Goal: Information Seeking & Learning: Understand process/instructions

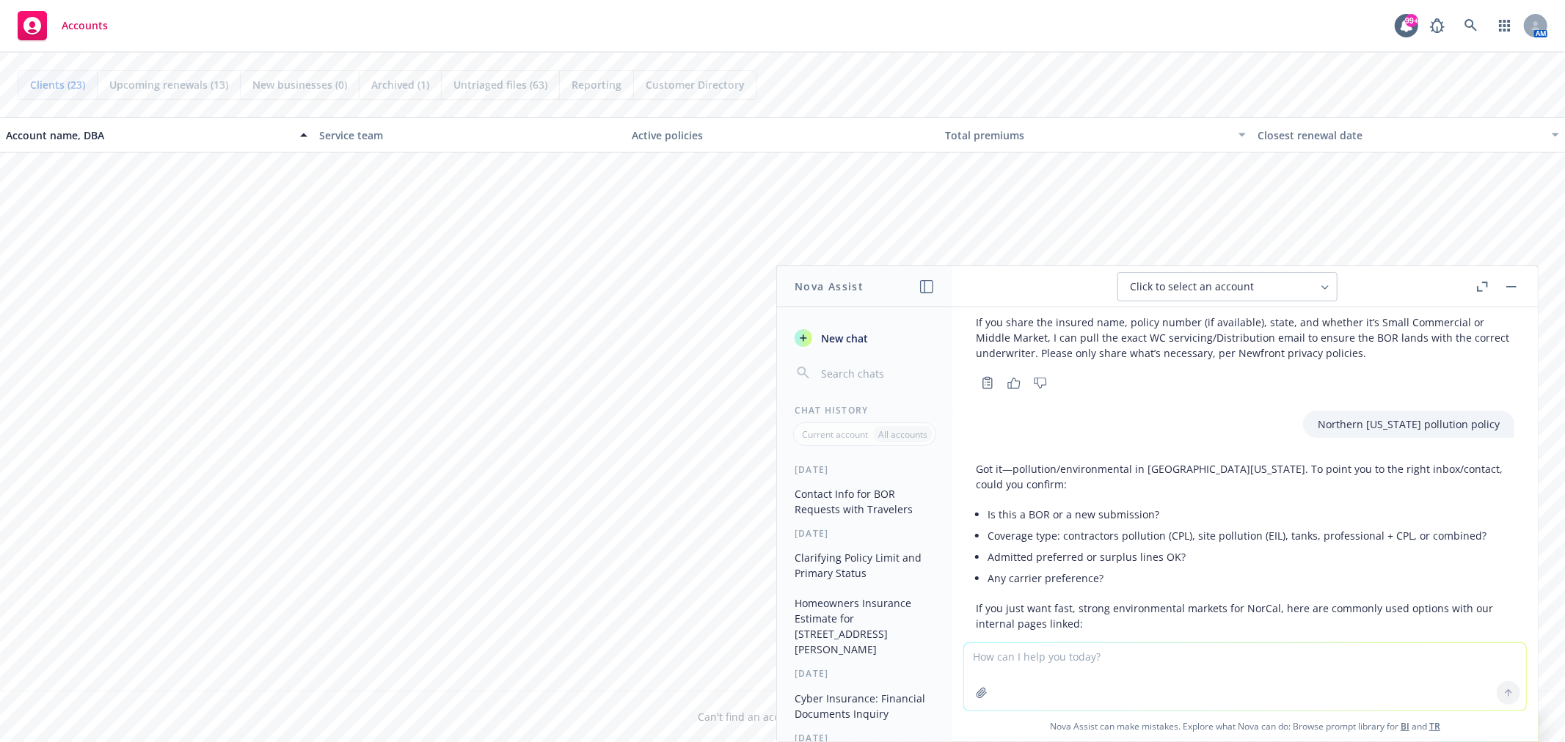
scroll to position [651, 0]
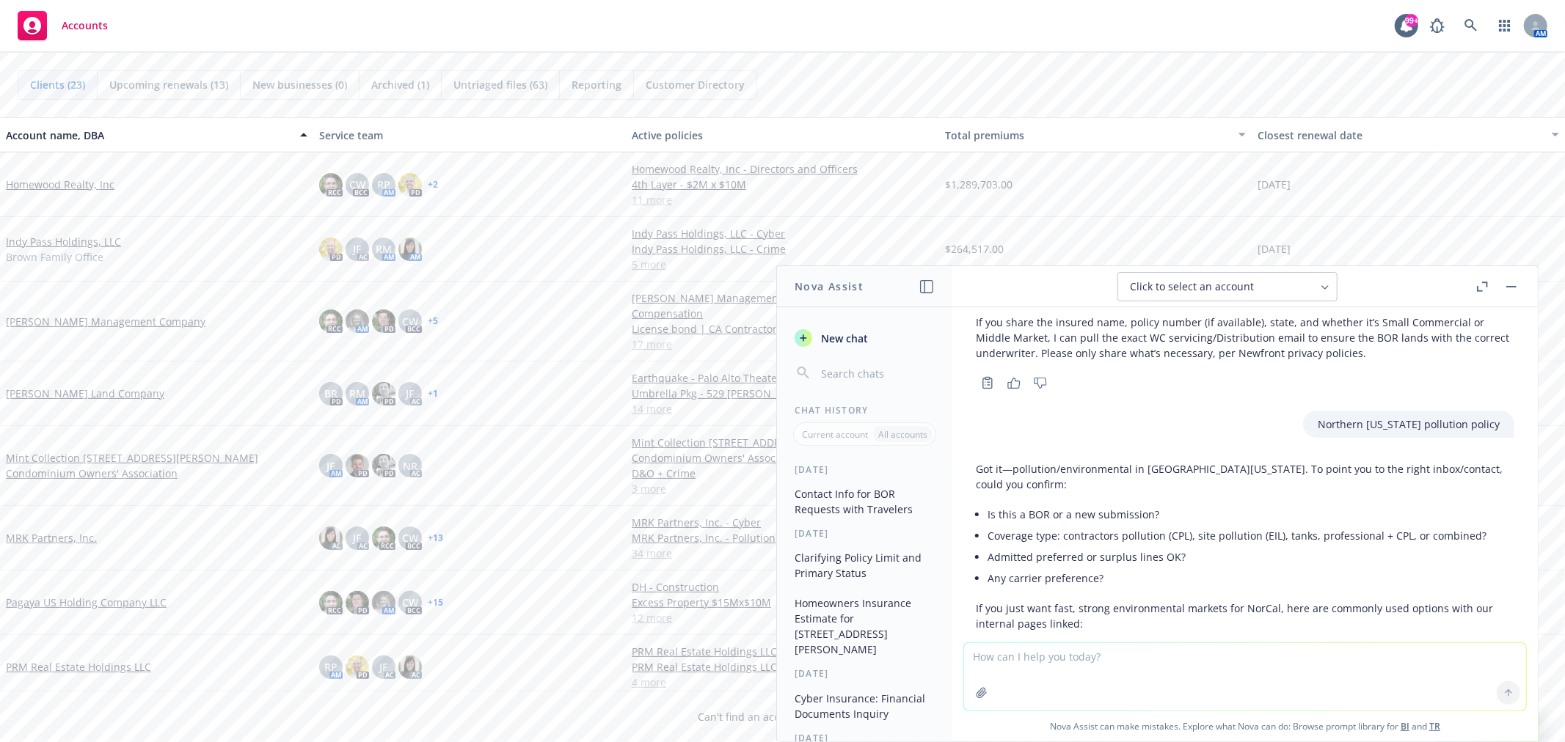
click at [81, 530] on link "MRK Partners, Inc." at bounding box center [51, 537] width 91 height 15
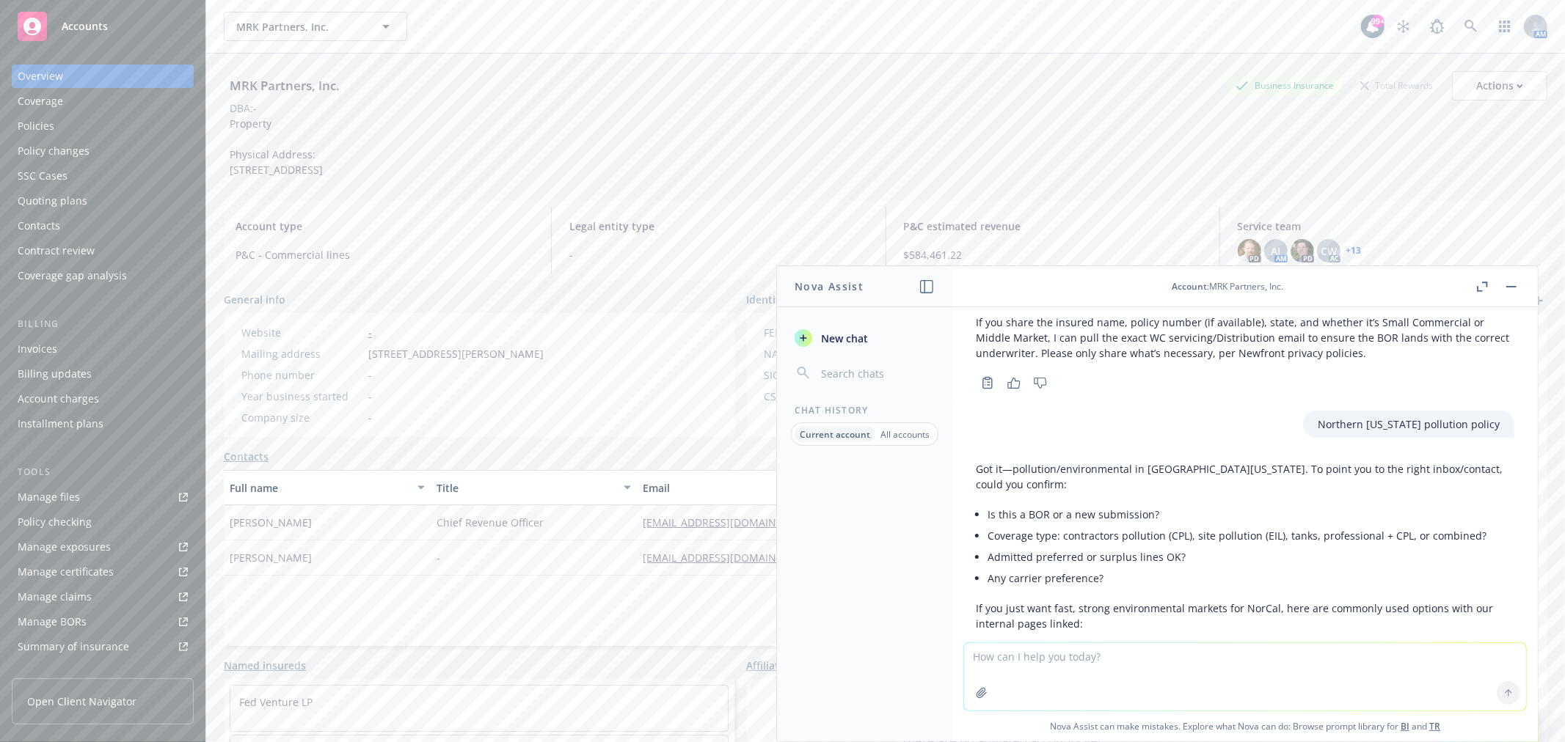
click at [1006, 656] on textarea at bounding box center [1245, 676] width 562 height 67
type textarea "P"
type textarea "I"
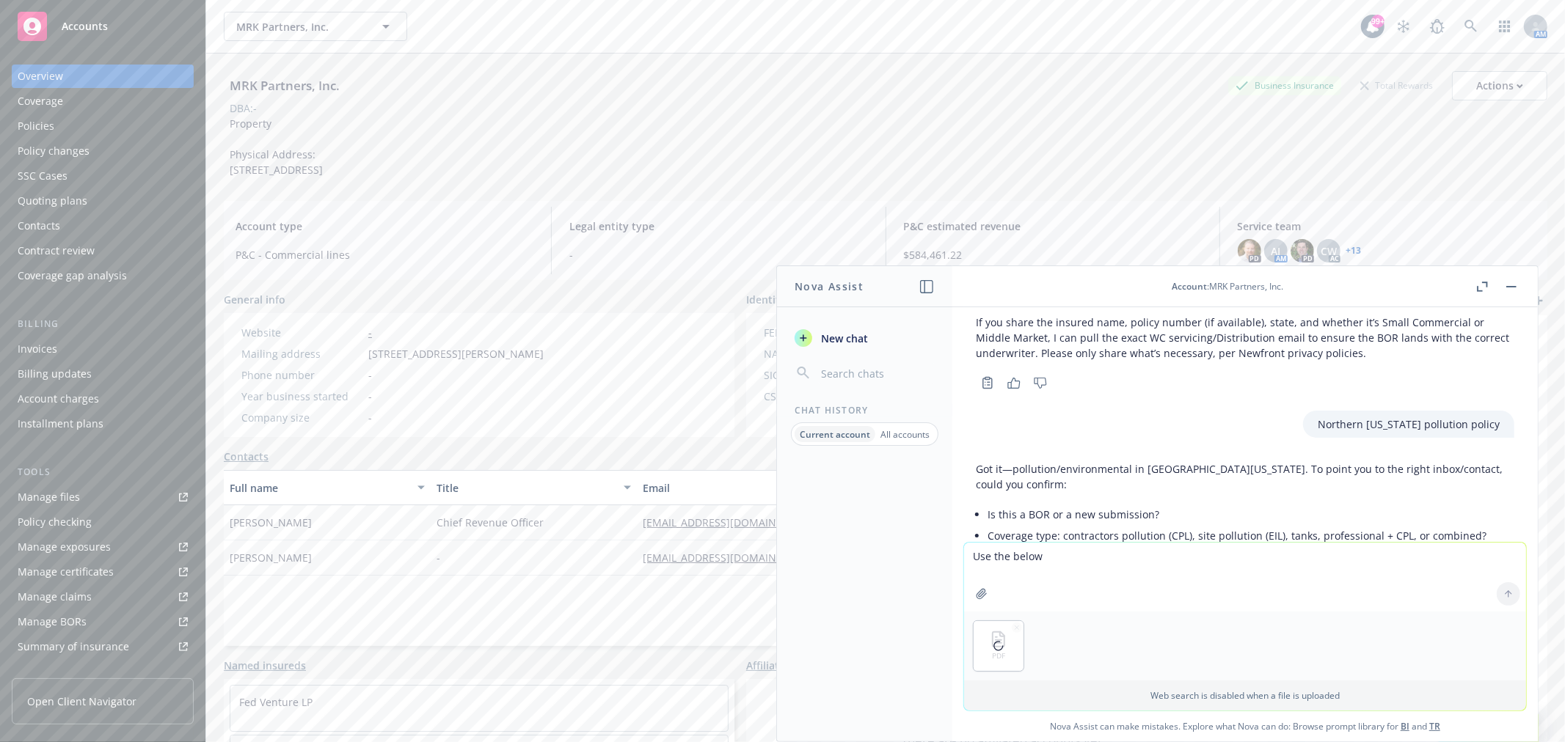
click at [1025, 555] on textarea "Use the below" at bounding box center [1245, 577] width 562 height 69
click at [1024, 555] on textarea "Use the below" at bounding box center [1245, 577] width 562 height 69
paste textarea "Loremi dol sitamet conse adi elitseddo eiusmodte inc U laboreetd mag ali enim a…"
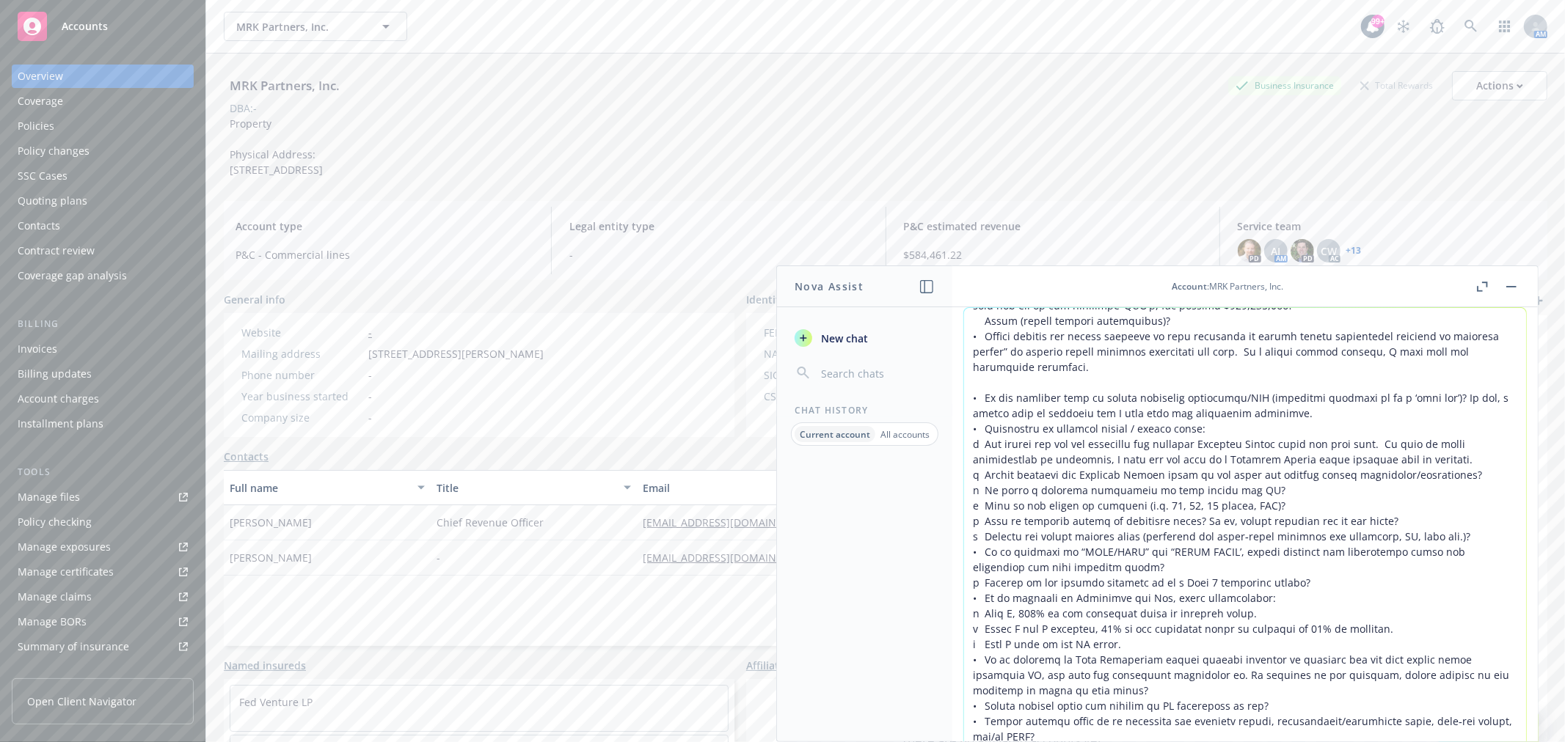
type textarea "Lor ips dolorsit amet consecte adipis el seddoe tem incid utlaboree: Dolore mag…"
click at [1483, 282] on icon "button" at bounding box center [1484, 284] width 5 height 5
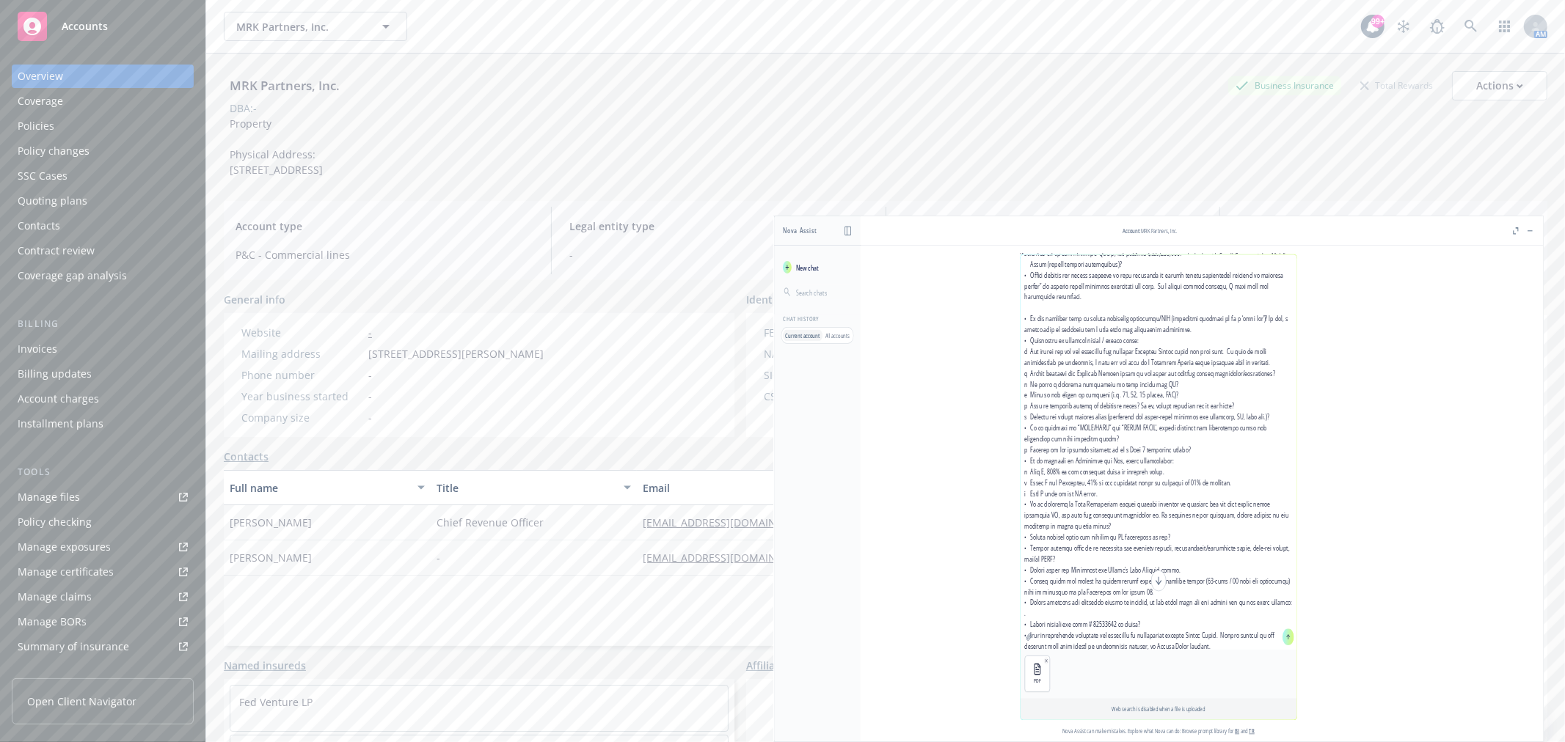
scroll to position [888, 0]
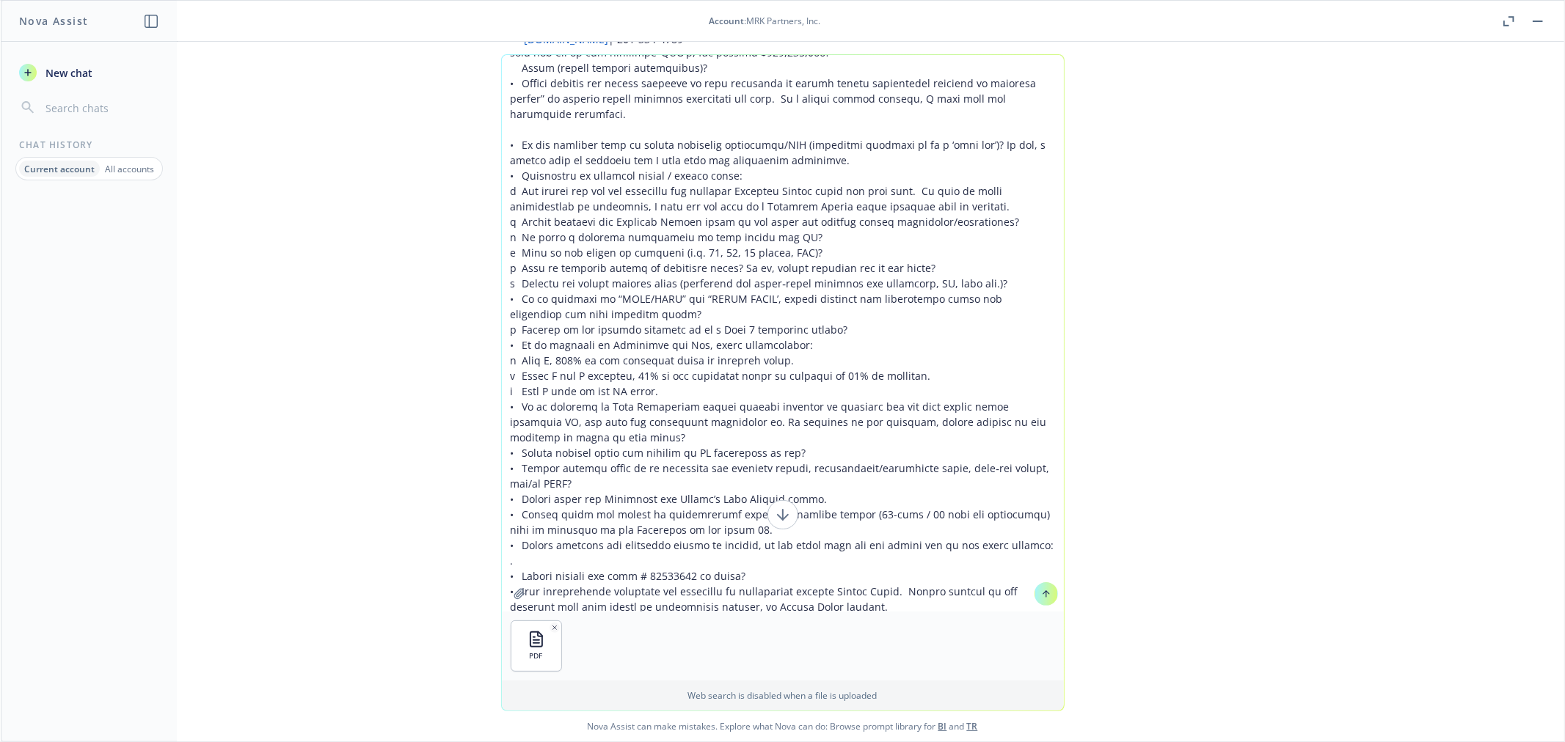
click at [1045, 592] on button at bounding box center [1045, 593] width 23 height 23
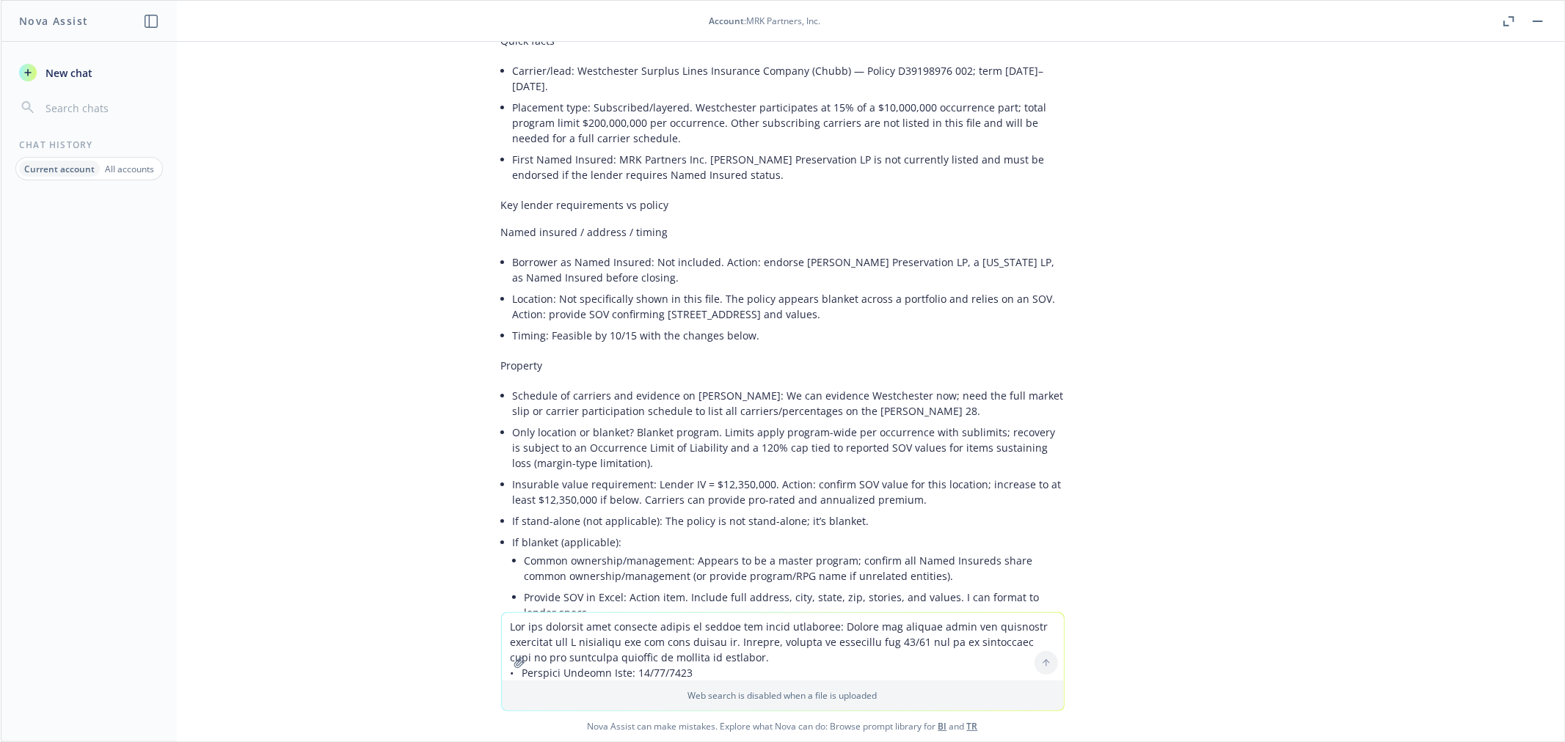
scroll to position [2862, 0]
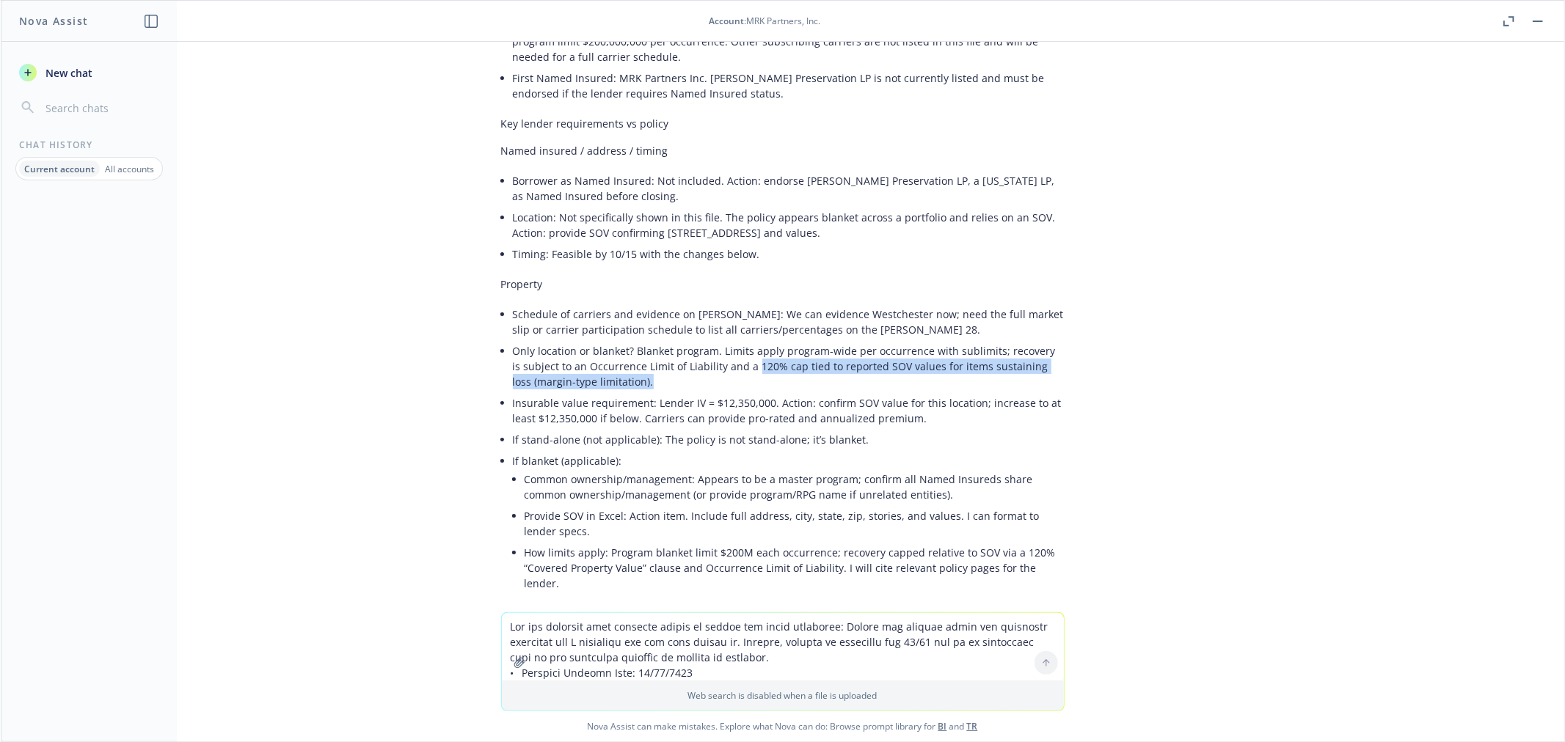
drag, startPoint x: 731, startPoint y: 254, endPoint x: 922, endPoint y: 265, distance: 191.8
click at [922, 340] on li "Only location or blanket? Blanket program. Limits apply program-wide per occurr…" at bounding box center [789, 366] width 552 height 52
click at [647, 340] on li "Only location or blanket? Blanket program. Limits apply program-wide per occurr…" at bounding box center [789, 366] width 552 height 52
drag, startPoint x: 730, startPoint y: 255, endPoint x: 753, endPoint y: 255, distance: 23.5
click at [753, 340] on li "Only location or blanket? Blanket program. Limits apply program-wide per occurr…" at bounding box center [789, 366] width 552 height 52
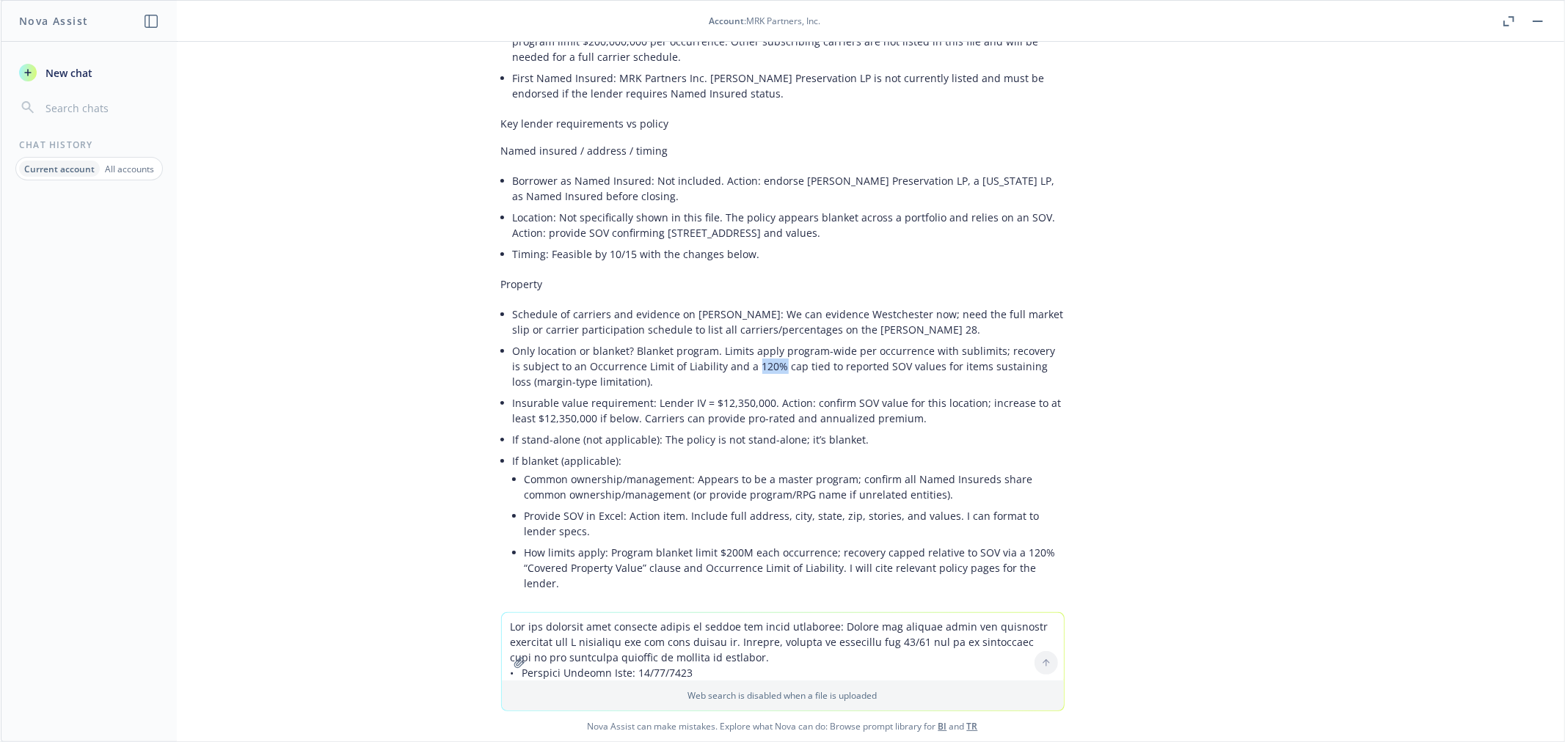
copy li "120%"
click at [524, 628] on textarea at bounding box center [783, 646] width 562 height 67
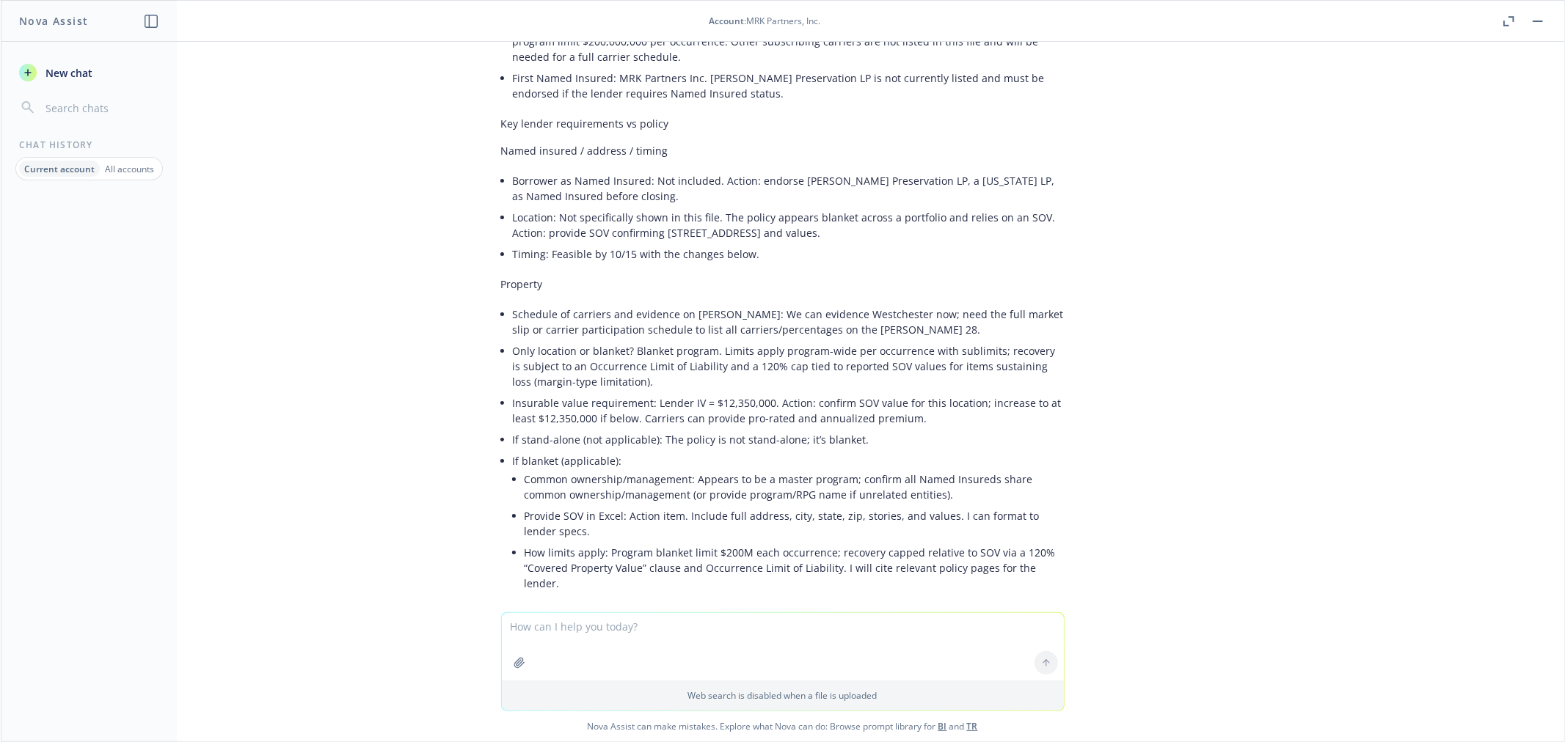
paste textarea "• Do any policies have an annual aggregate deductible/SIR (sometimes referred t…"
type textarea "• Do any policies have an annual aggregate deductible/SIR (sometimes referred t…"
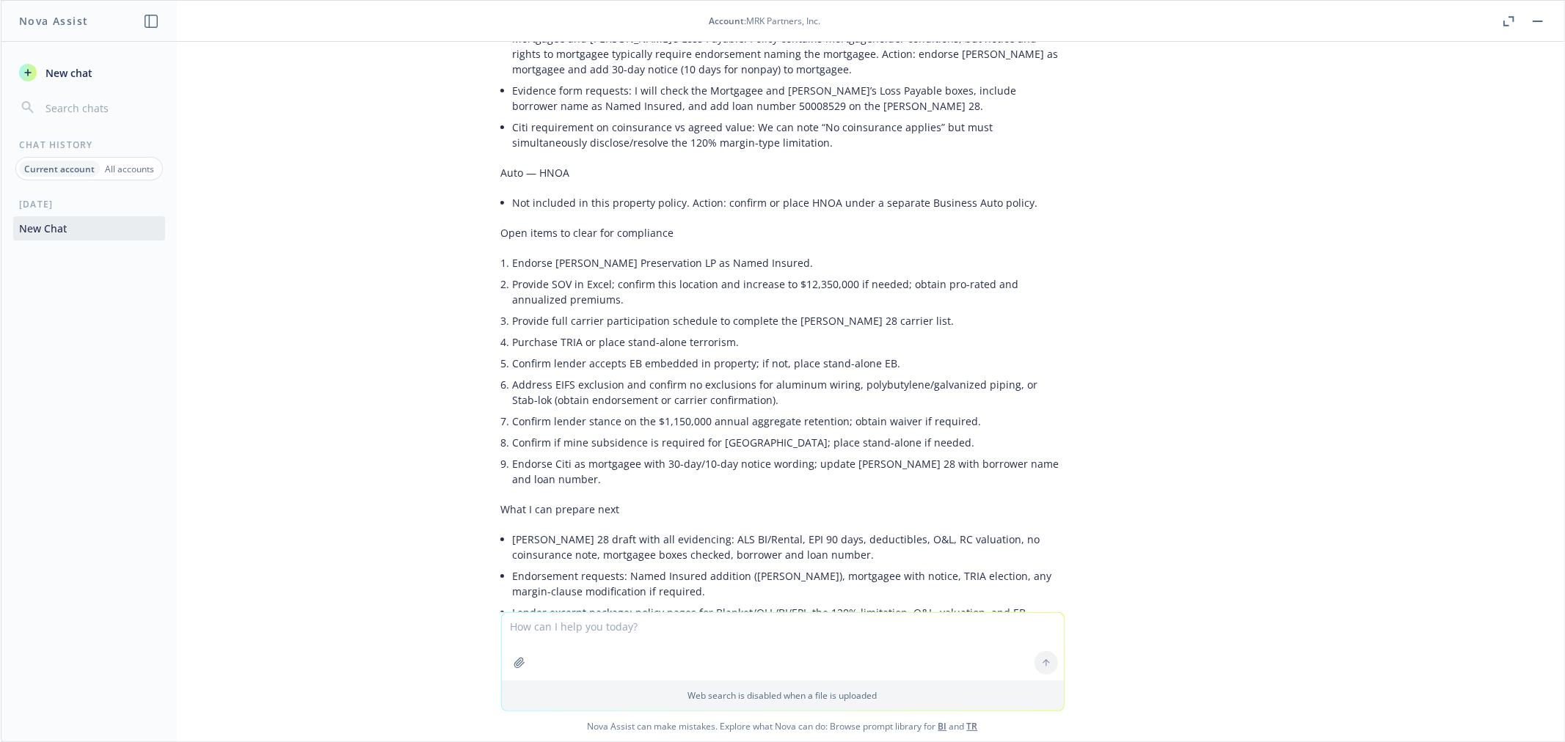
scroll to position [4805, 0]
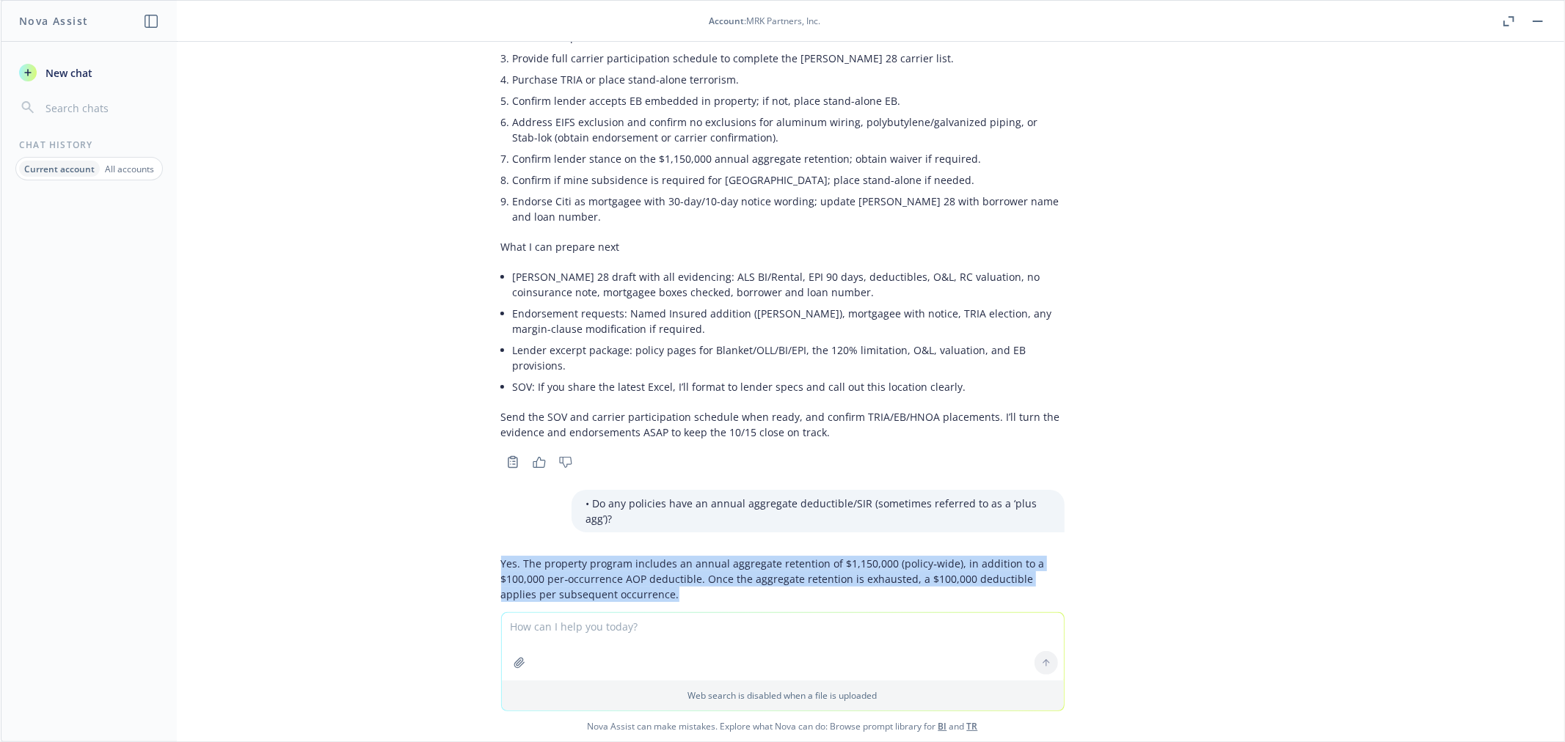
drag, startPoint x: 488, startPoint y: 433, endPoint x: 636, endPoint y: 477, distance: 154.6
click at [636, 550] on div "Yes. The property program includes an annual aggregate retention of $1,150,000 …" at bounding box center [782, 621] width 563 height 143
copy p "Yes. The property program includes an annual aggregate retention of $1,150,000 …"
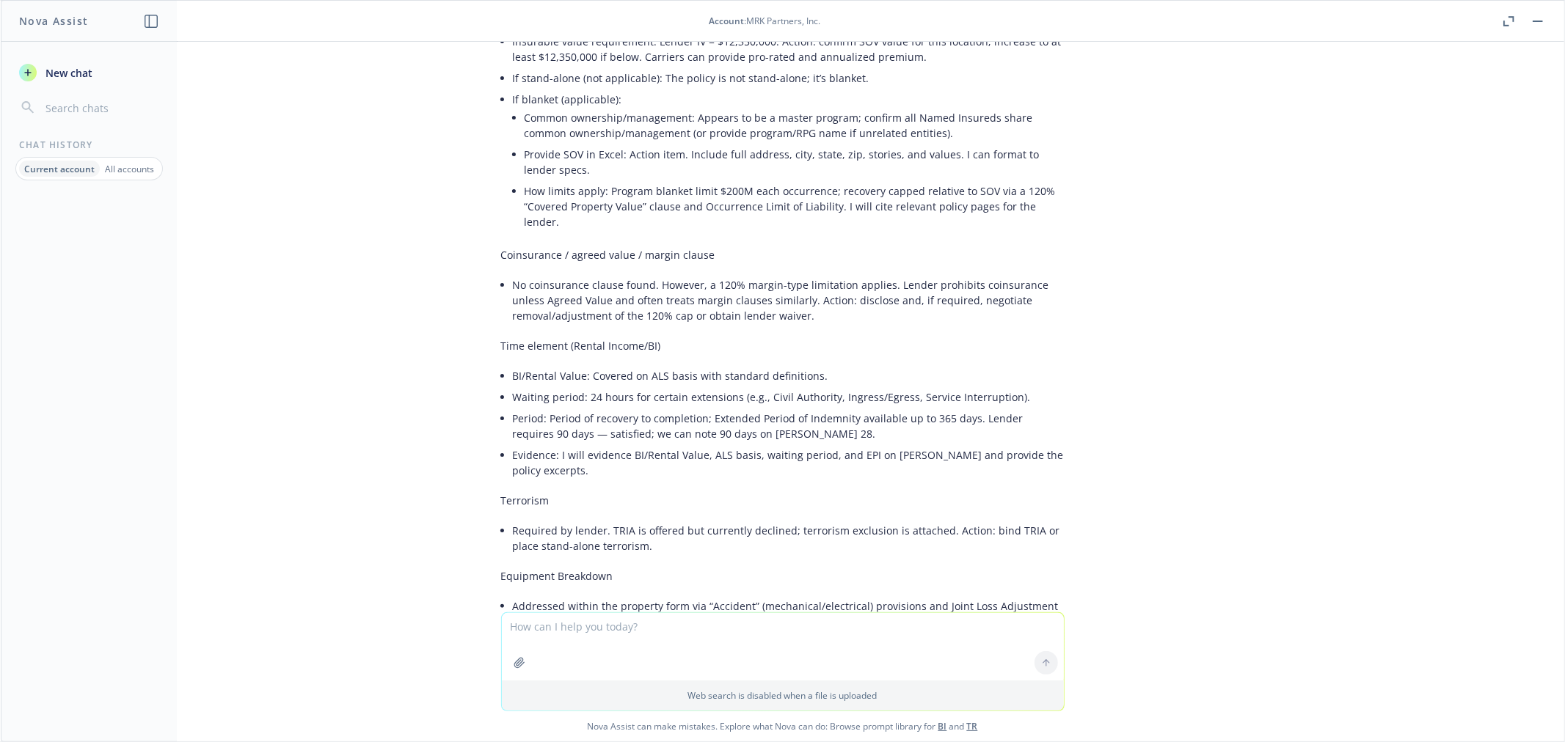
scroll to position [3174, 0]
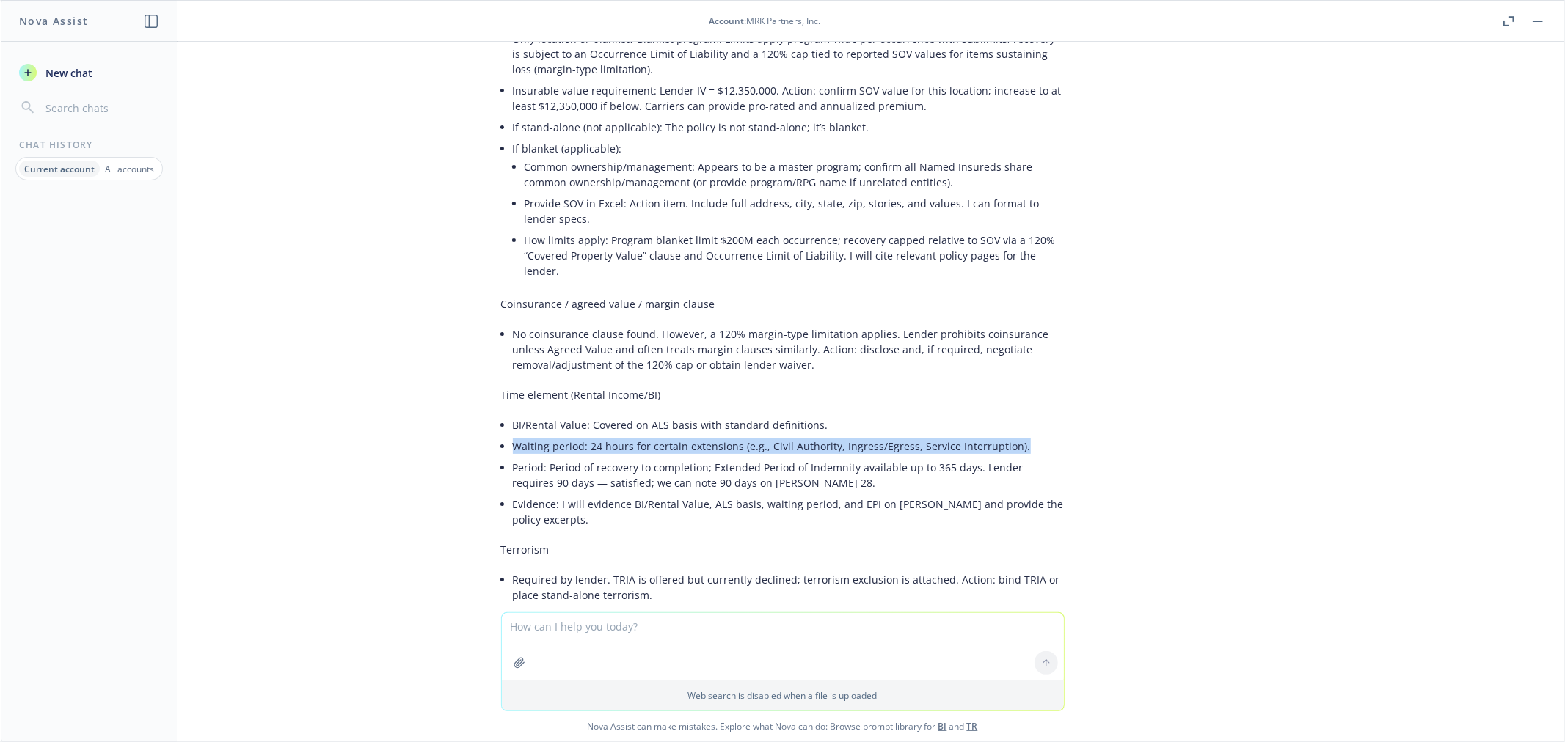
drag, startPoint x: 501, startPoint y: 318, endPoint x: 1006, endPoint y: 319, distance: 504.7
click at [1006, 436] on li "Waiting period: 24 hours for certain extensions (e.g., Civil Authority, Ingress…" at bounding box center [789, 446] width 552 height 21
copy li "Waiting period: 24 hours for certain extensions (e.g., Civil Authority, Ingress…"
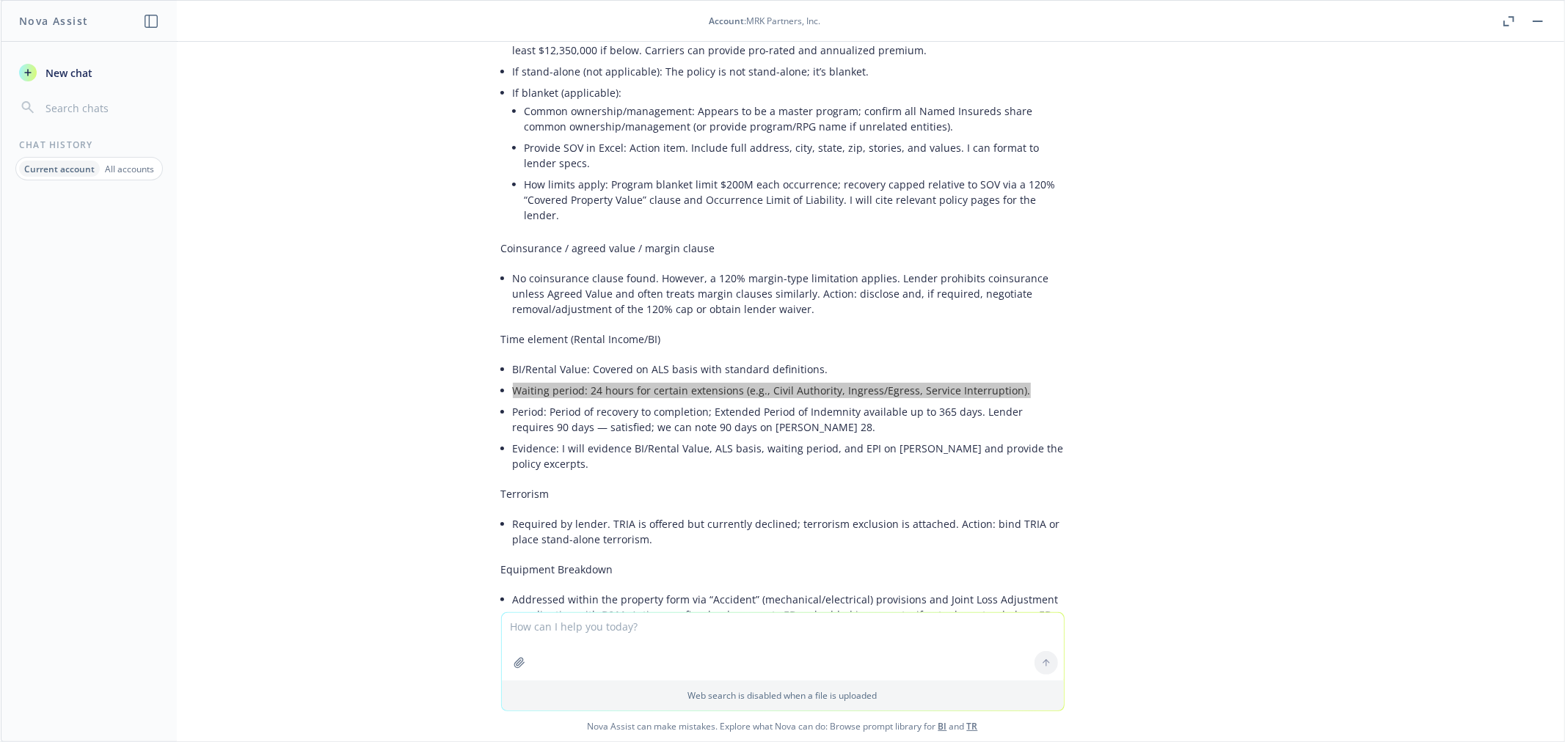
scroll to position [3256, 0]
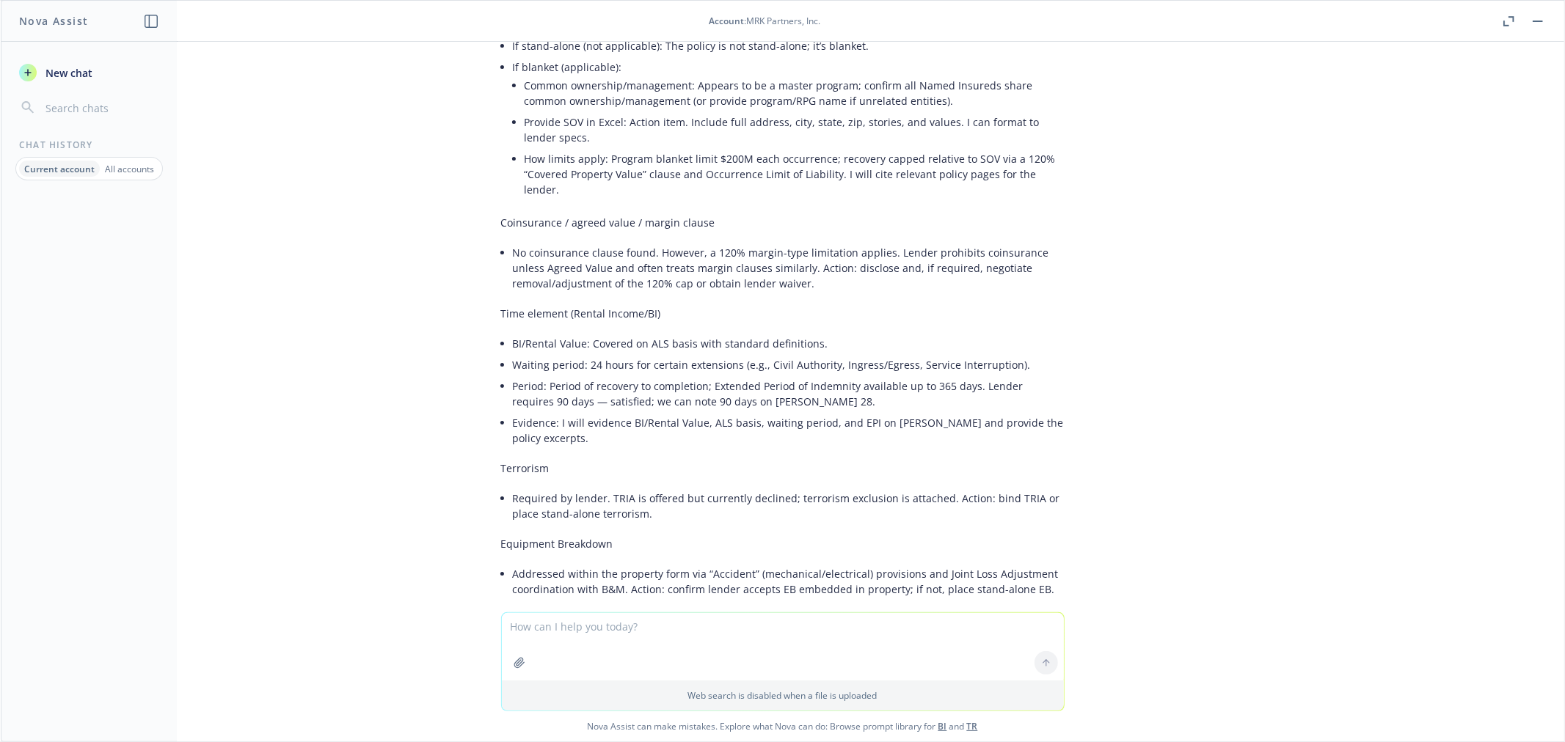
drag, startPoint x: 785, startPoint y: 525, endPoint x: 562, endPoint y: 527, distance: 223.0
click at [562, 639] on li "Deductibles: AOP $100,000 per occurrence lead deductible." at bounding box center [789, 649] width 552 height 21
copy li "AOP $100,000 per occurrence lead deductible."
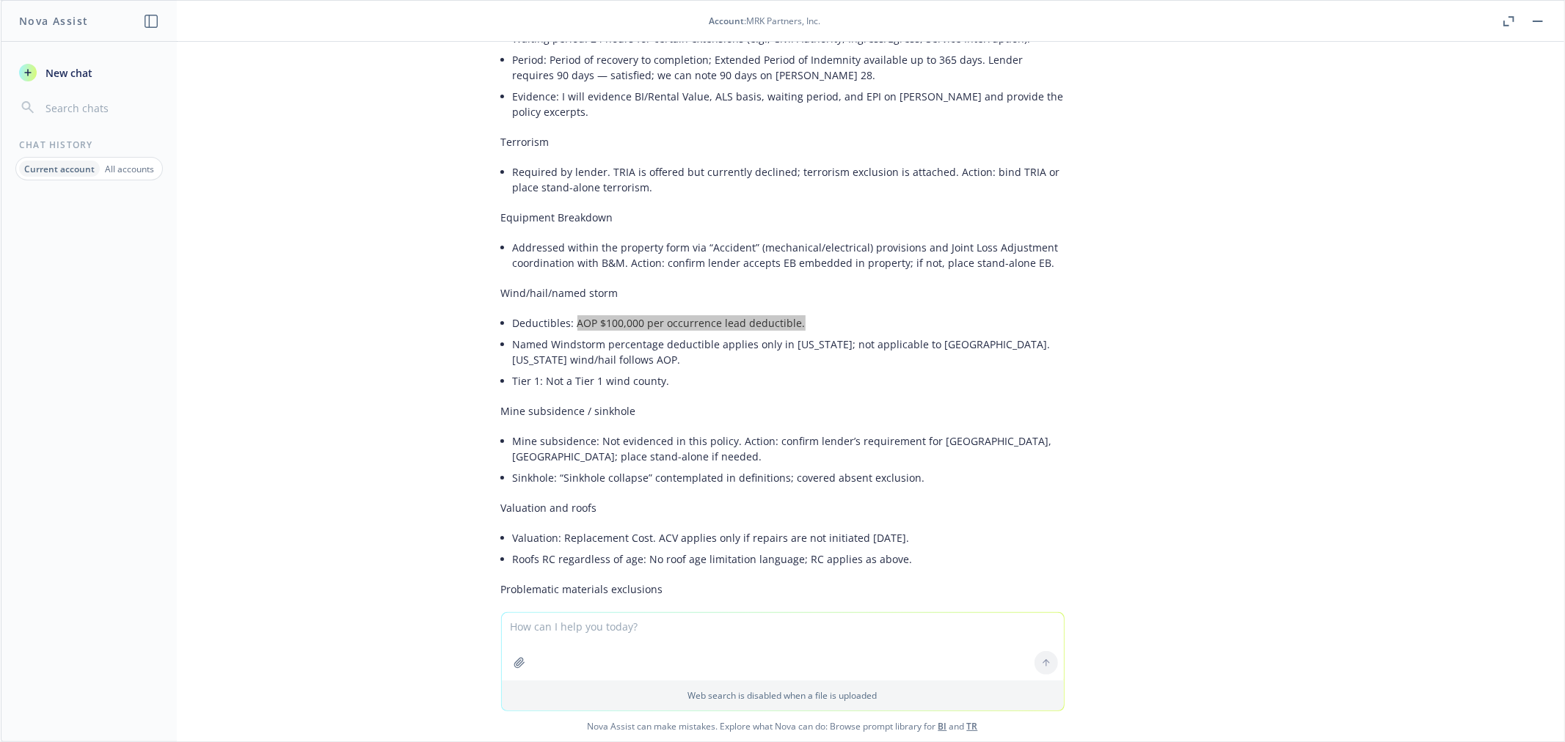
scroll to position [3664, 0]
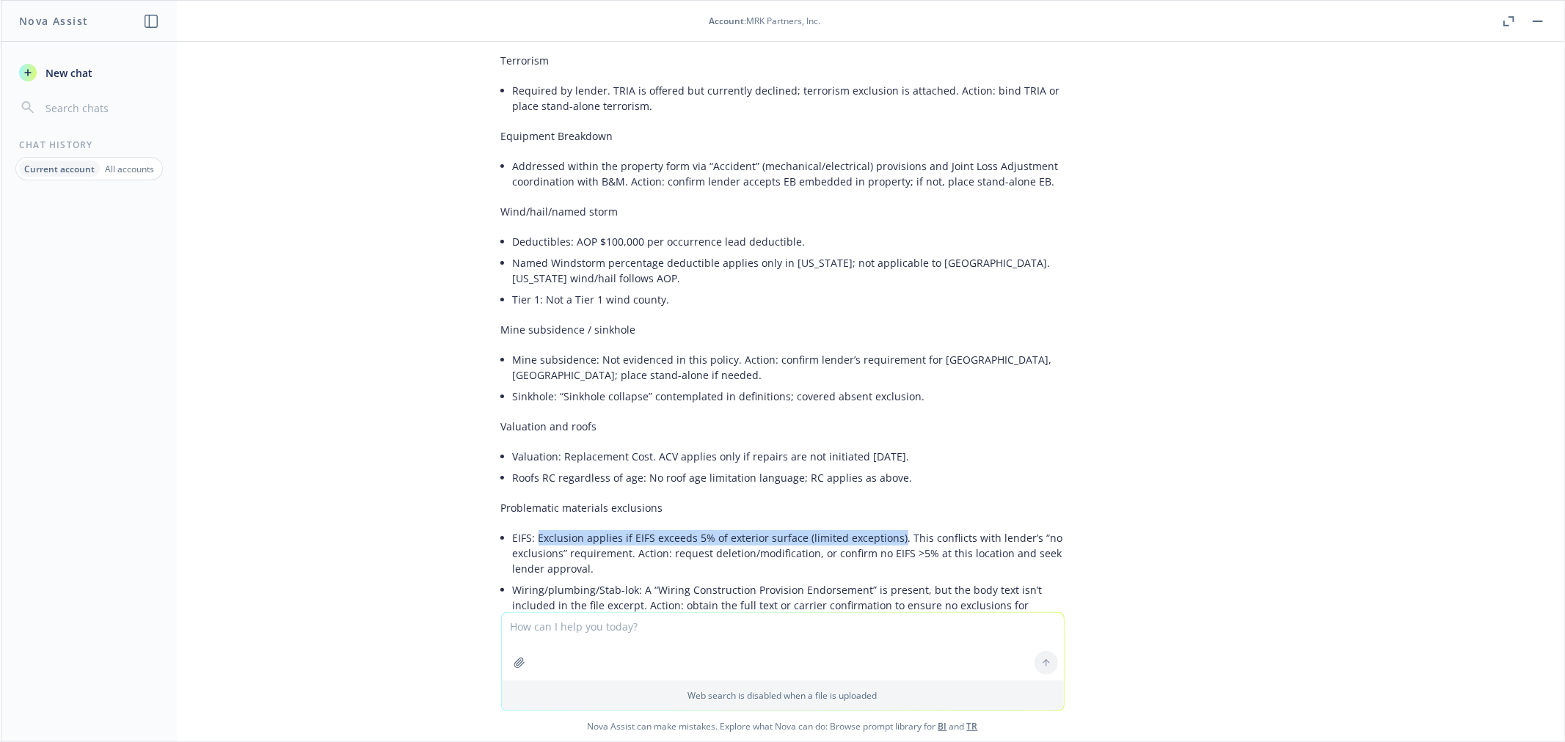
drag, startPoint x: 526, startPoint y: 409, endPoint x: 883, endPoint y: 408, distance: 356.5
click at [883, 527] on li "EIFS: Exclusion applies if EIFS exceeds 5% of exterior surface (limited excepti…" at bounding box center [789, 553] width 552 height 52
copy li "Exclusion applies if EIFS exceeds 5% of exterior surface (limited exceptions)"
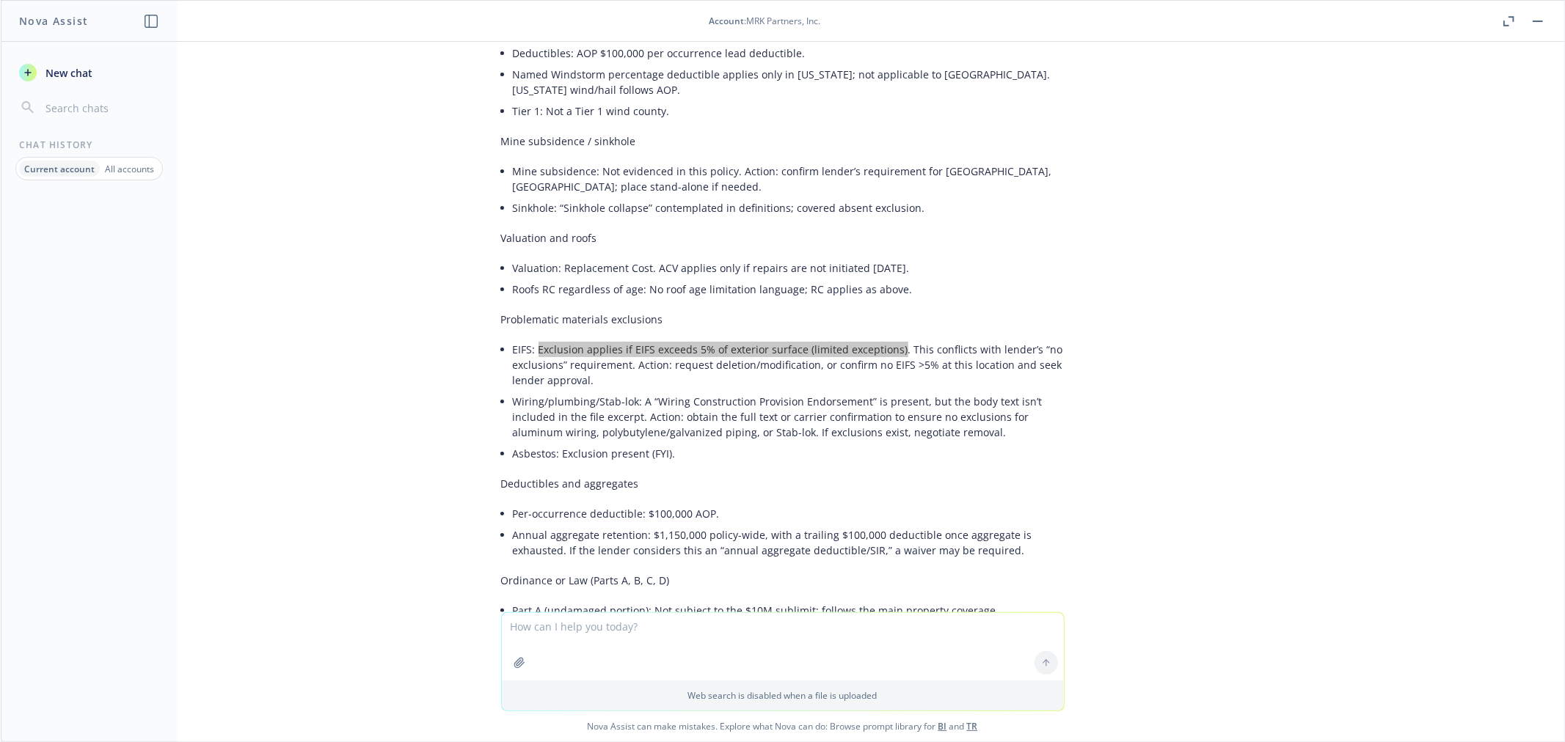
scroll to position [3826, 0]
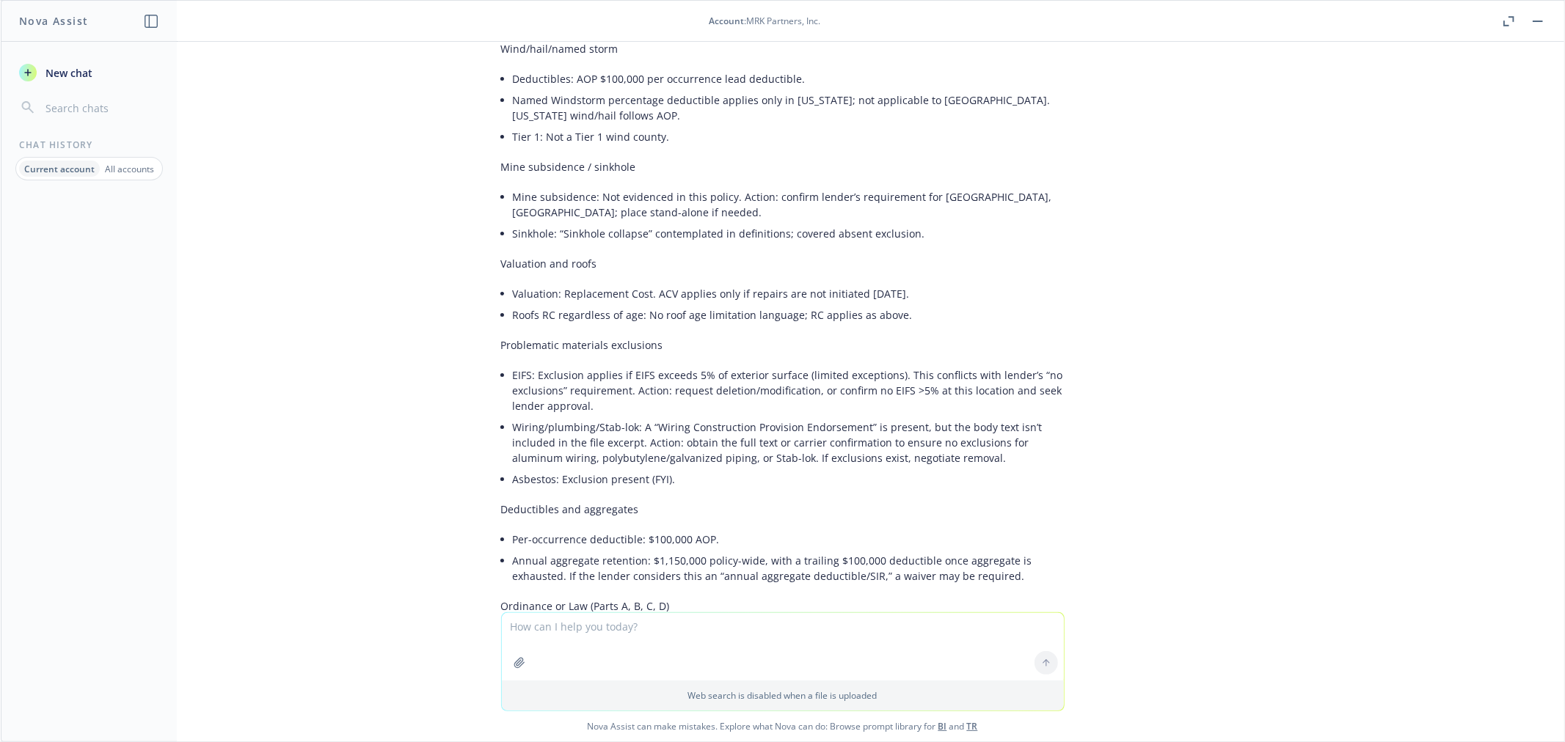
click at [609, 629] on textarea at bounding box center [783, 646] width 562 height 67
type textarea "A"
click at [580, 632] on textarea at bounding box center [783, 646] width 562 height 69
type textarea "D"
click at [852, 642] on textarea "Does an endurance standalone property terrorism policy typically apply on blank…" at bounding box center [783, 646] width 562 height 69
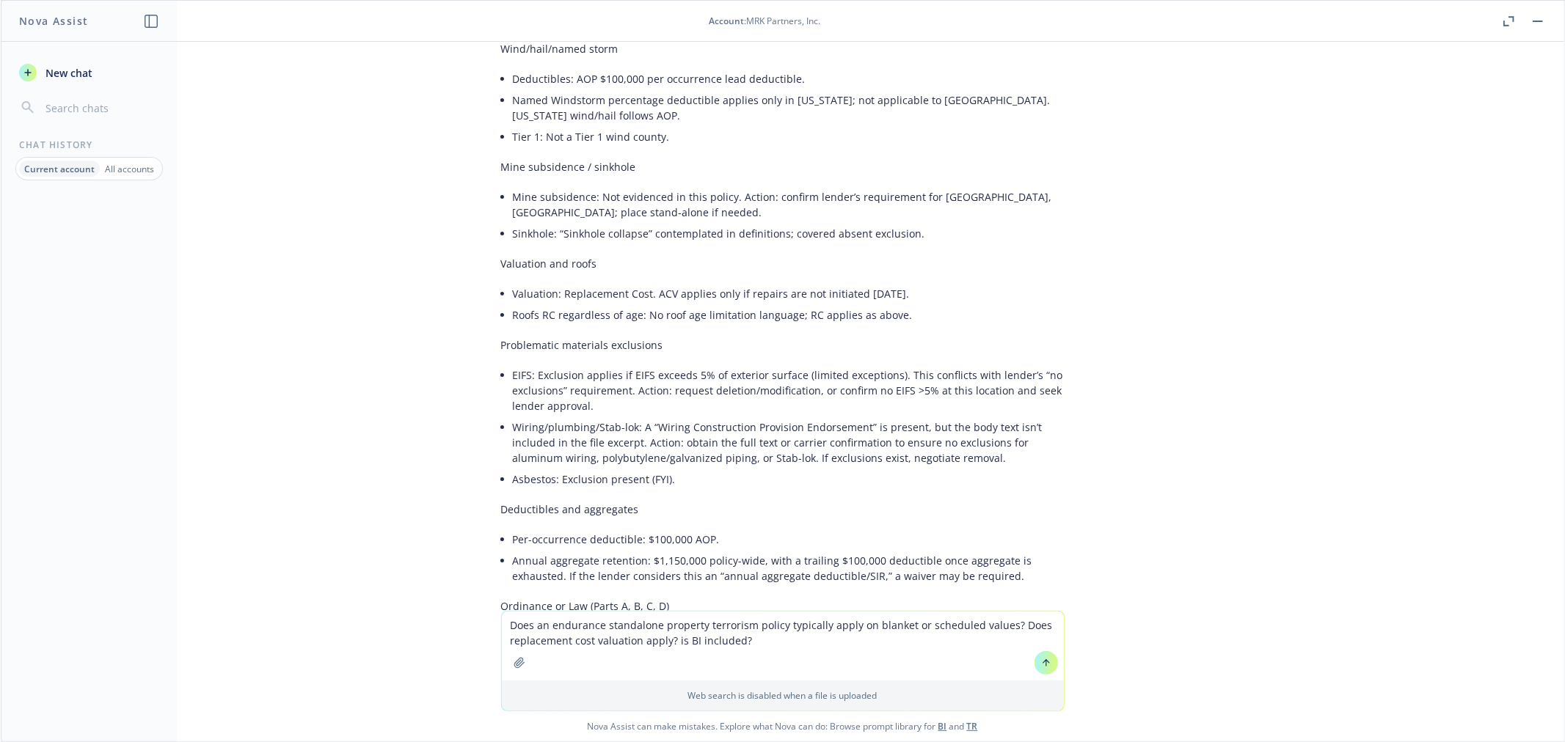
type textarea "Does an endurance standalone property terrorism policy typically apply on blank…"
click at [1045, 665] on button at bounding box center [1045, 662] width 23 height 23
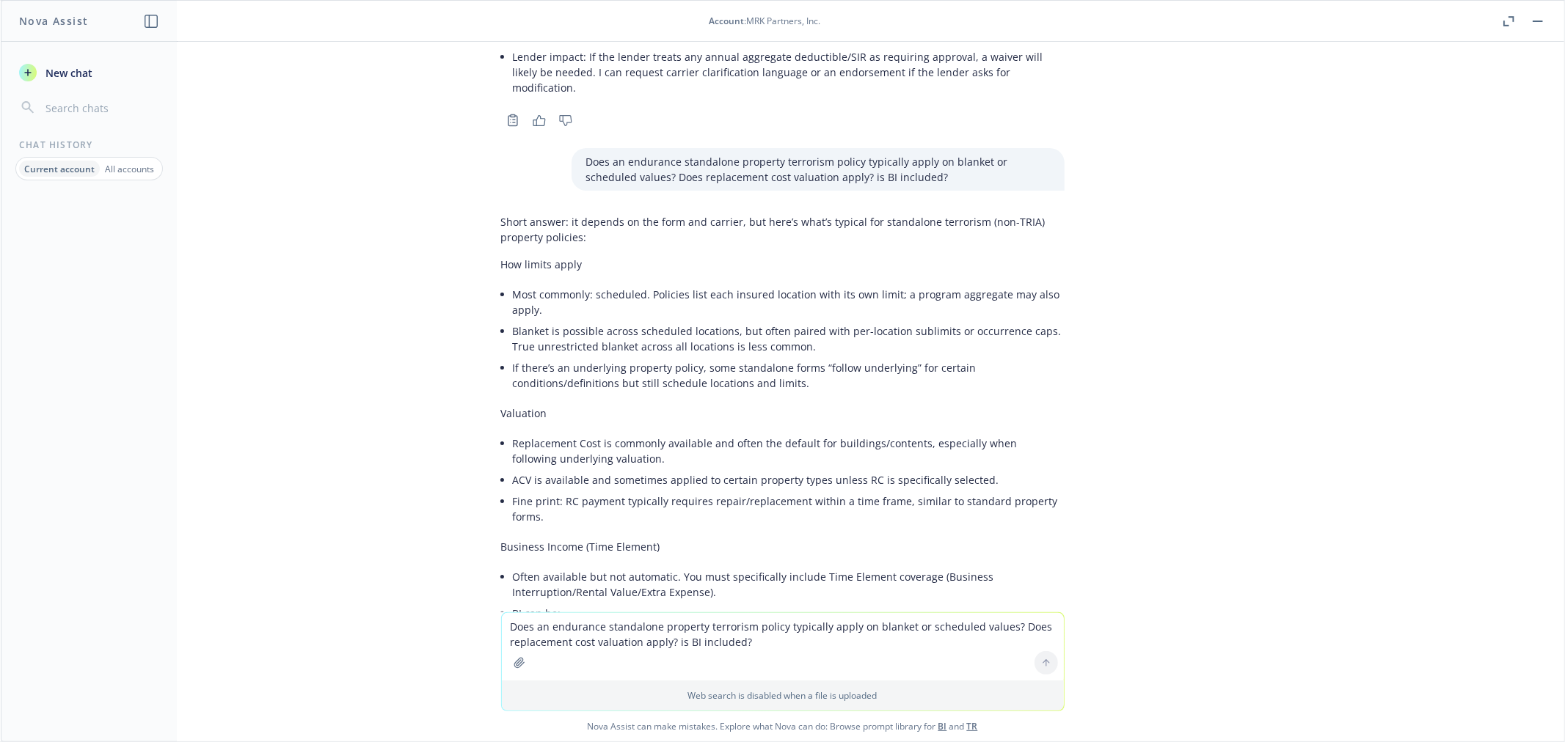
scroll to position [5423, 0]
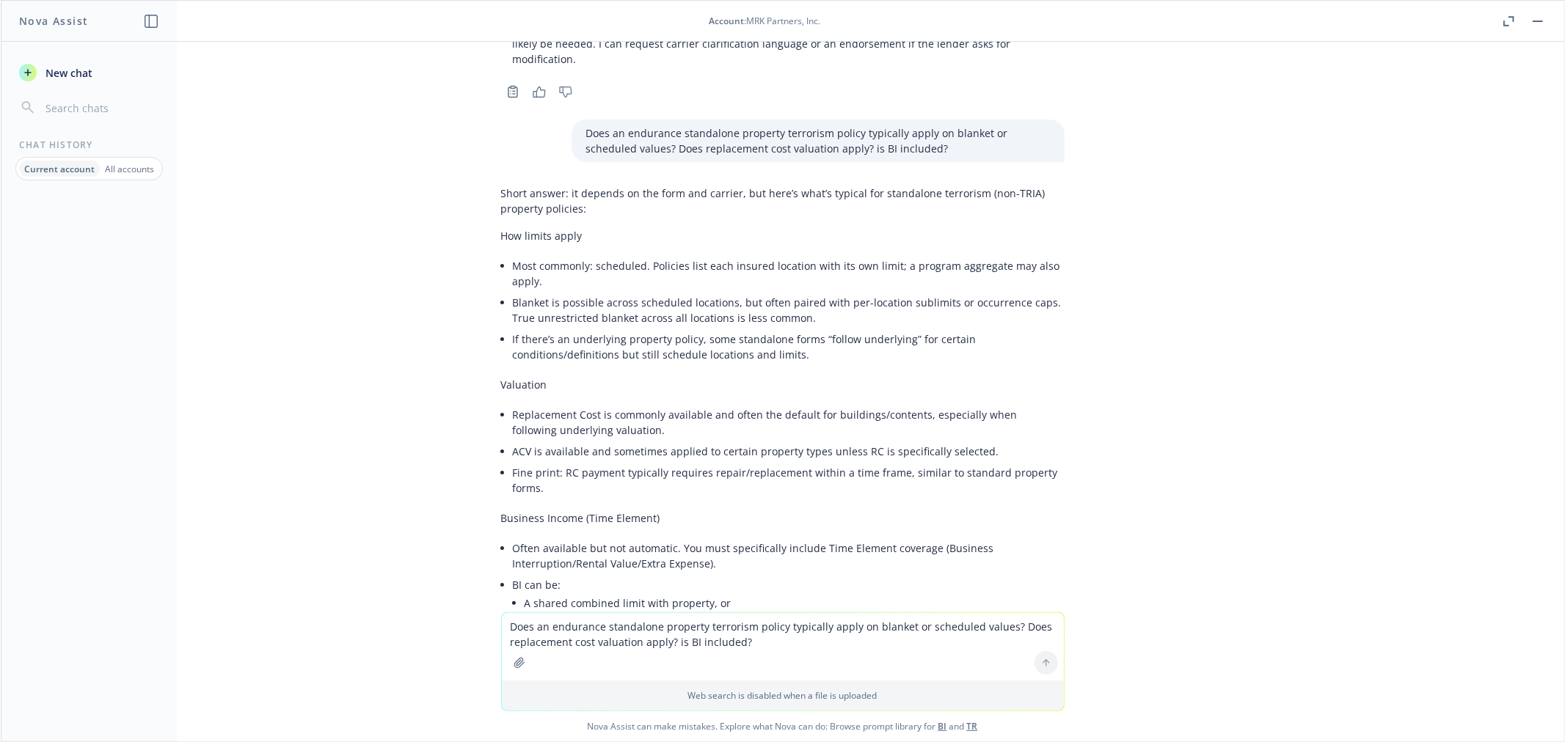
click at [555, 632] on textarea "Does an endurance standalone property terrorism policy typically apply on blank…" at bounding box center [783, 646] width 562 height 67
paste textarea "• Lo ips DO sitame consect ad el seddoe temporinc utl etdolo ma aliqu enimadmin…"
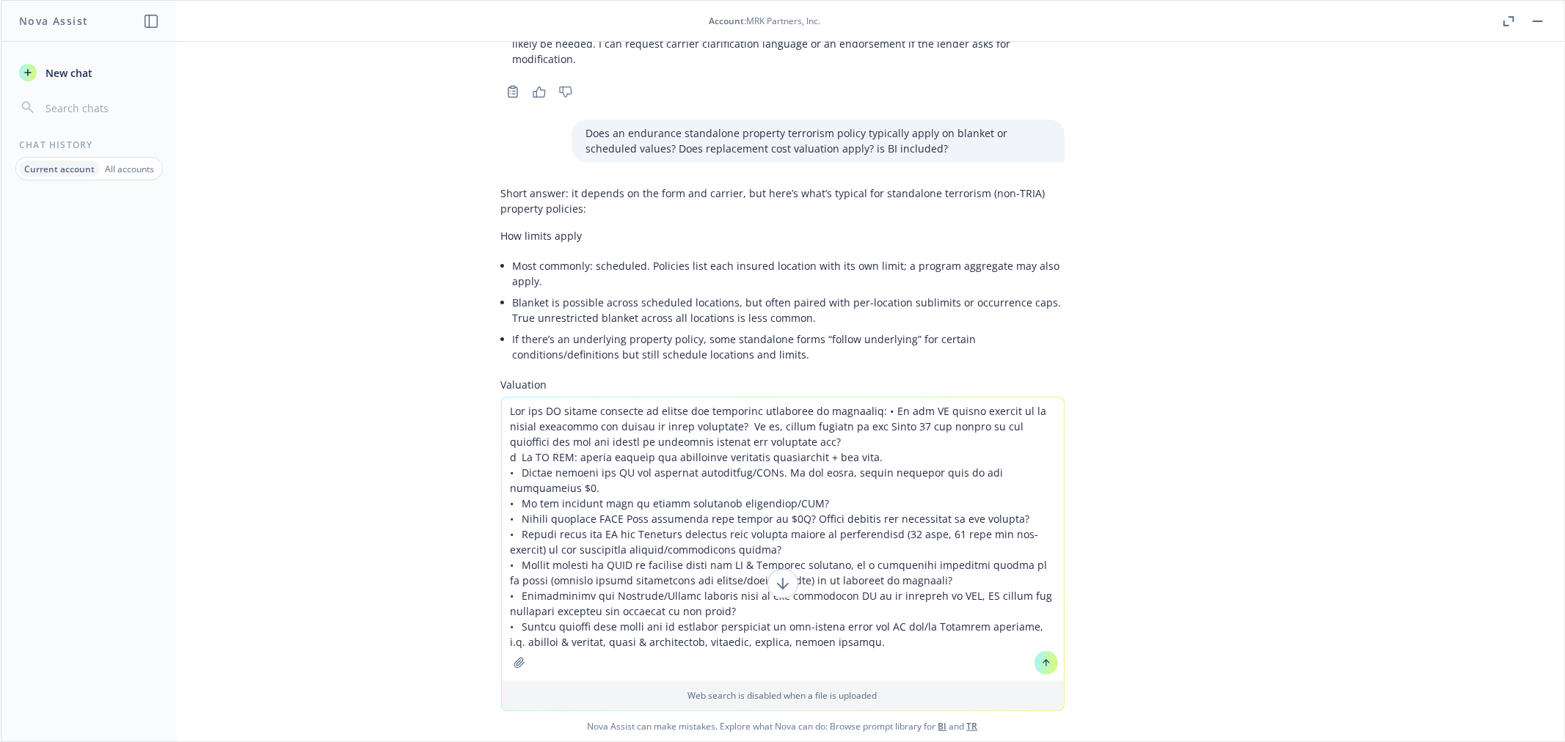
type textarea "Lor ips DO sitame consecte ad elitse doe temporinc utlaboree do magnaaliq: • En…"
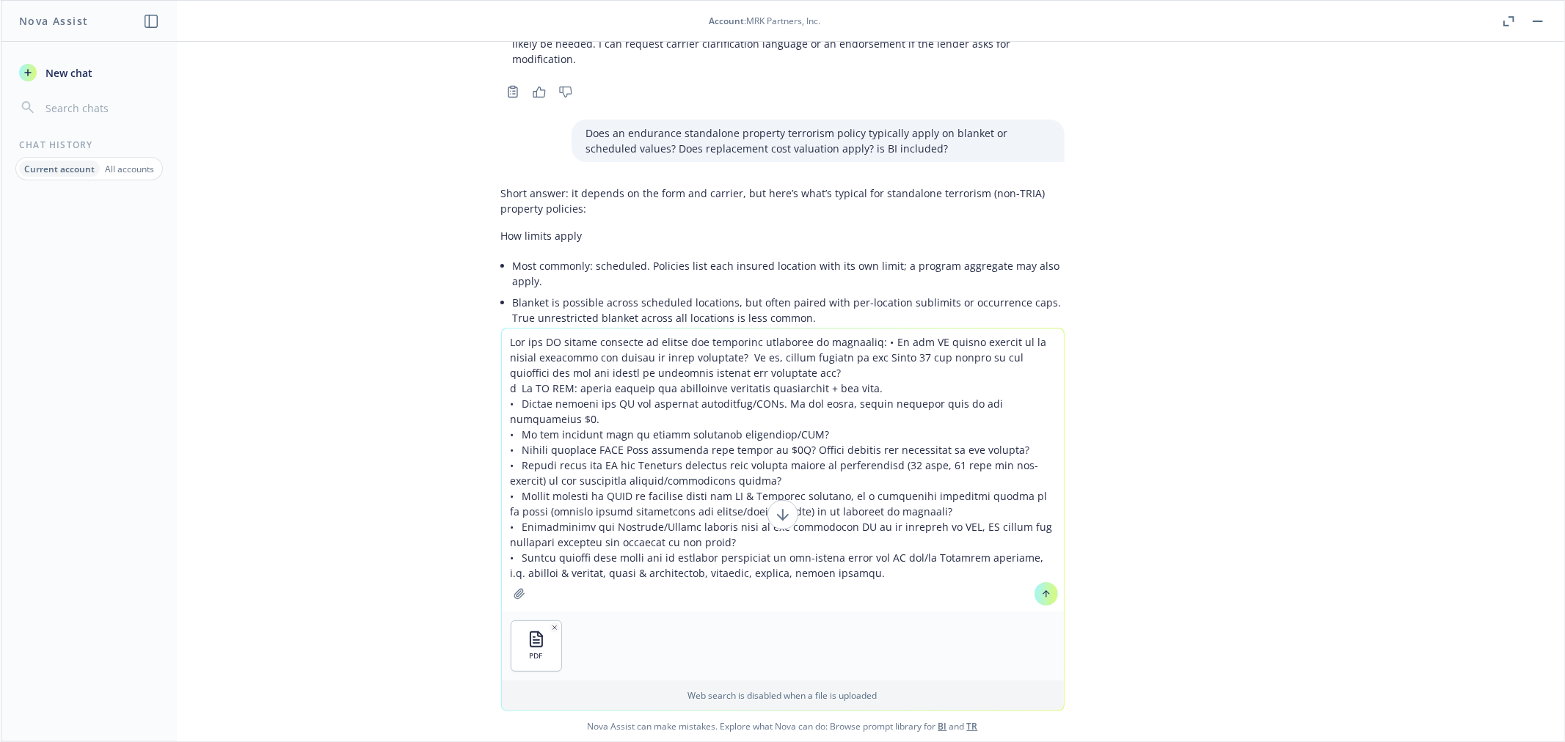
click at [1041, 591] on icon at bounding box center [1046, 594] width 10 height 10
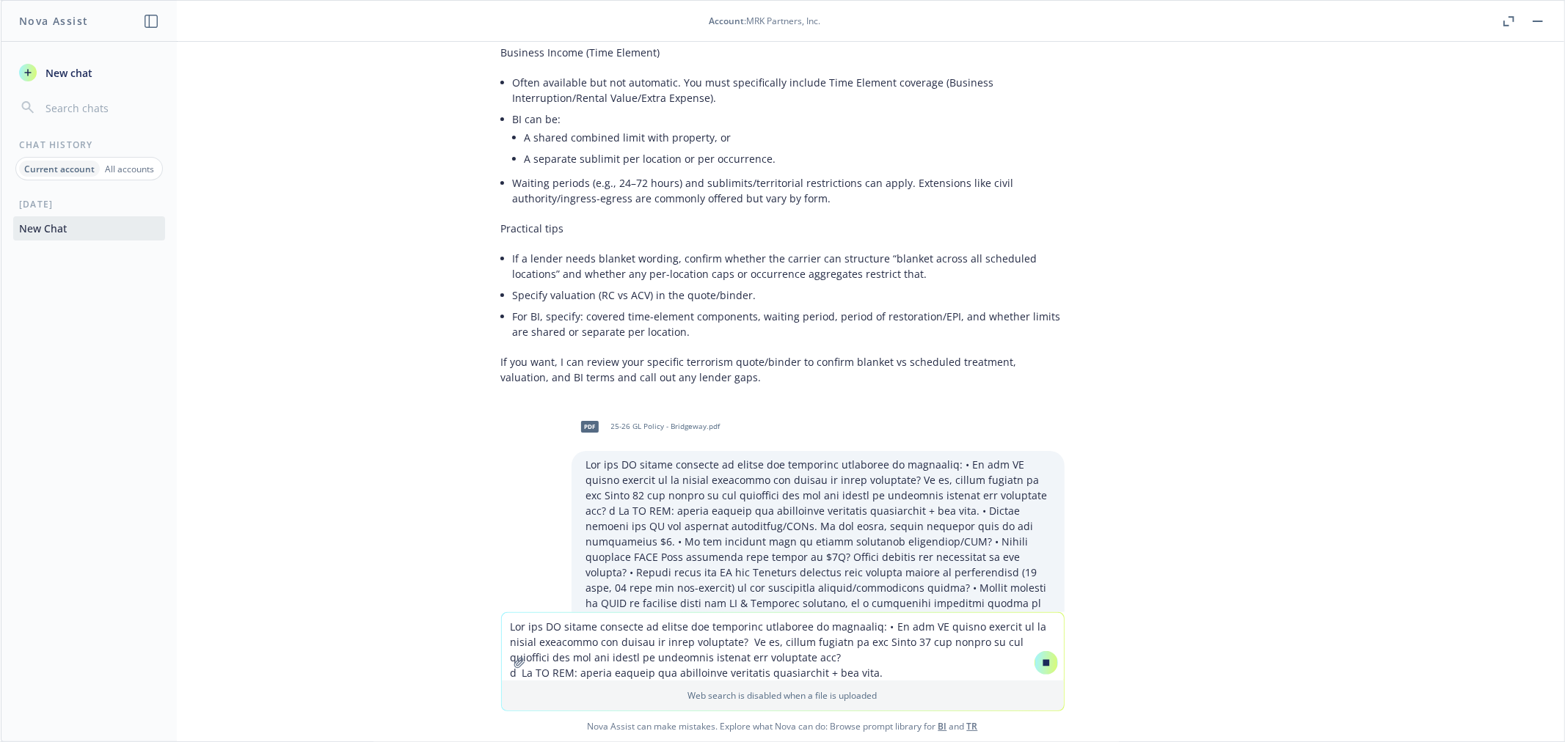
scroll to position [5739, 0]
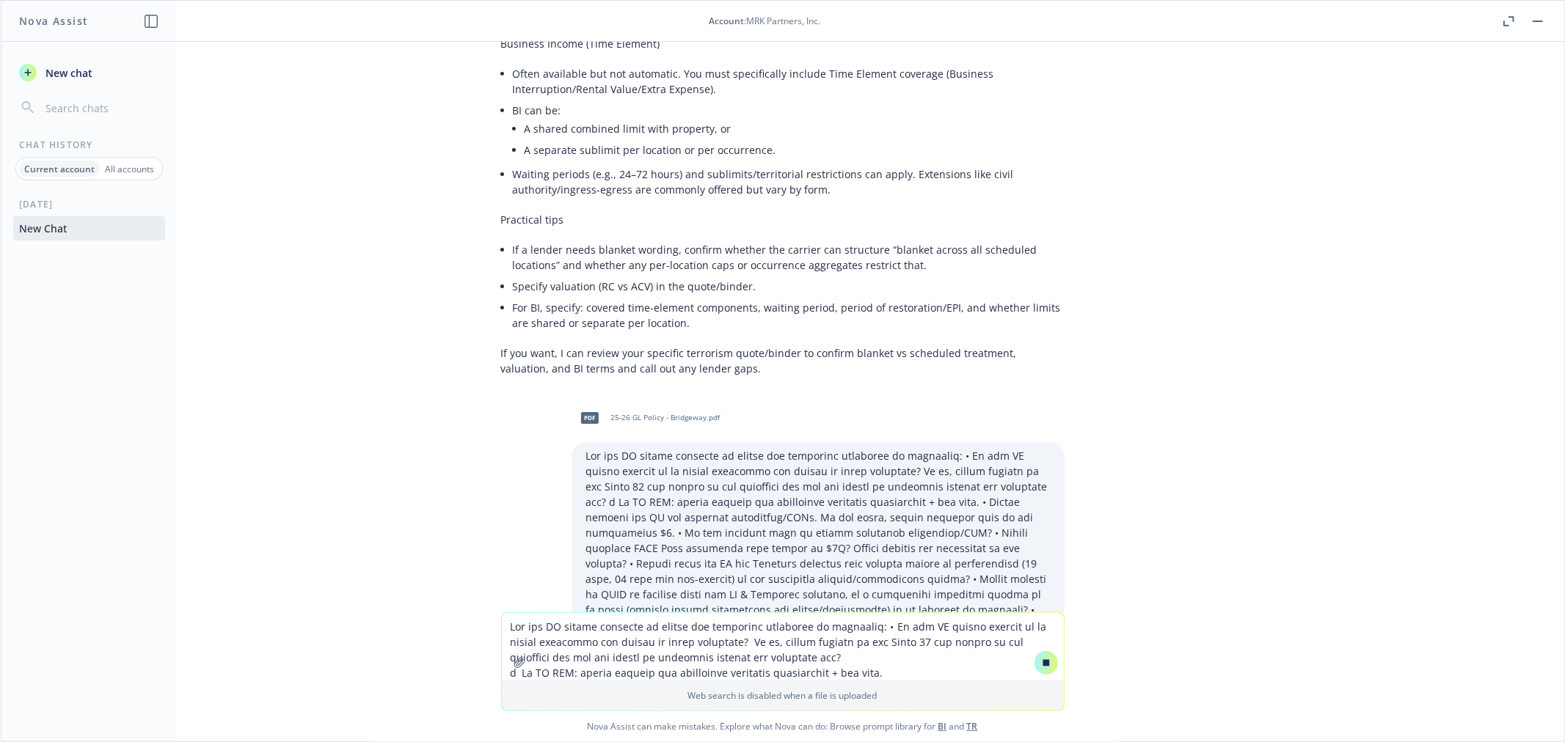
click at [357, 456] on div "What's the best email contact to file a BOR request with Travelers Short answer…" at bounding box center [782, 327] width 1563 height 571
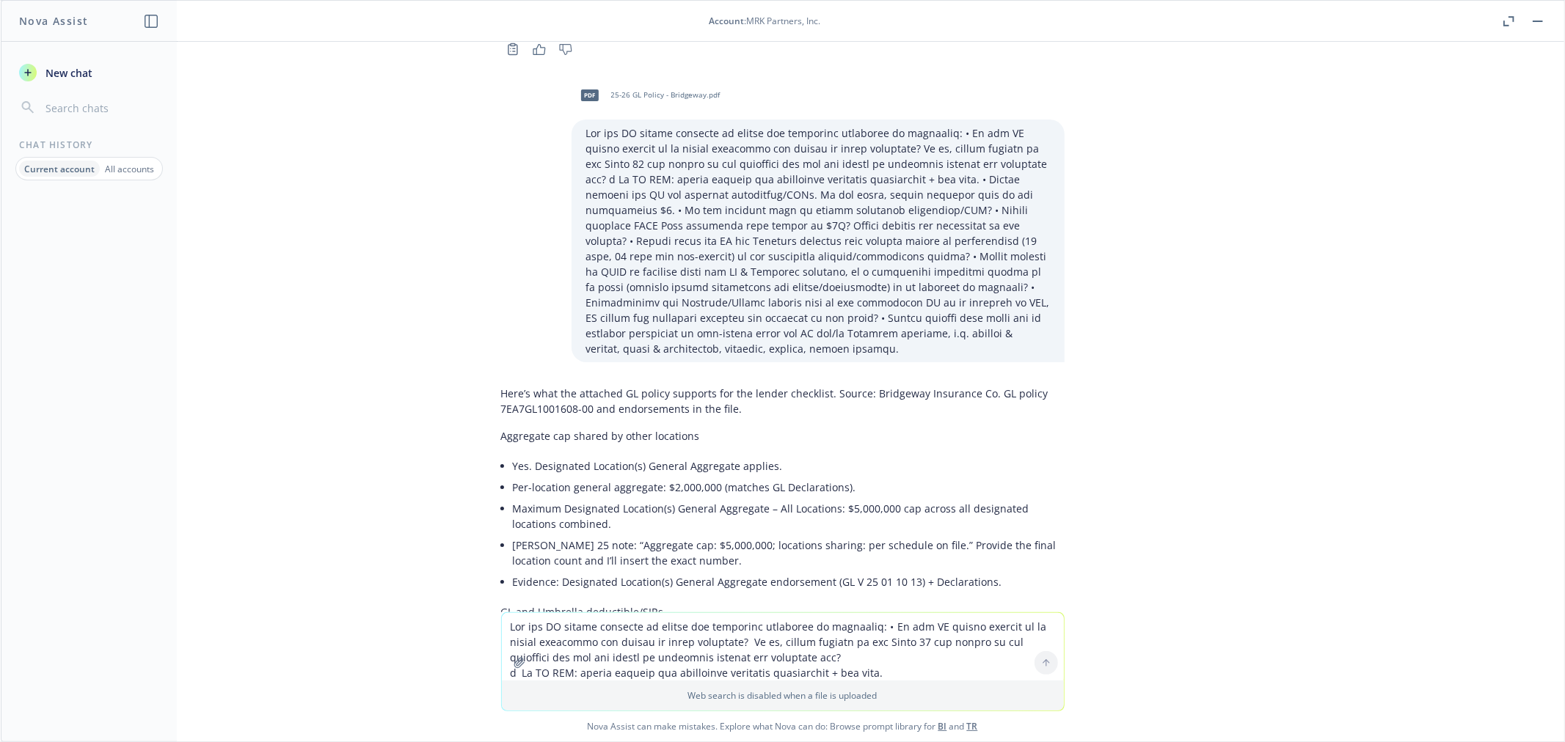
scroll to position [6274, 0]
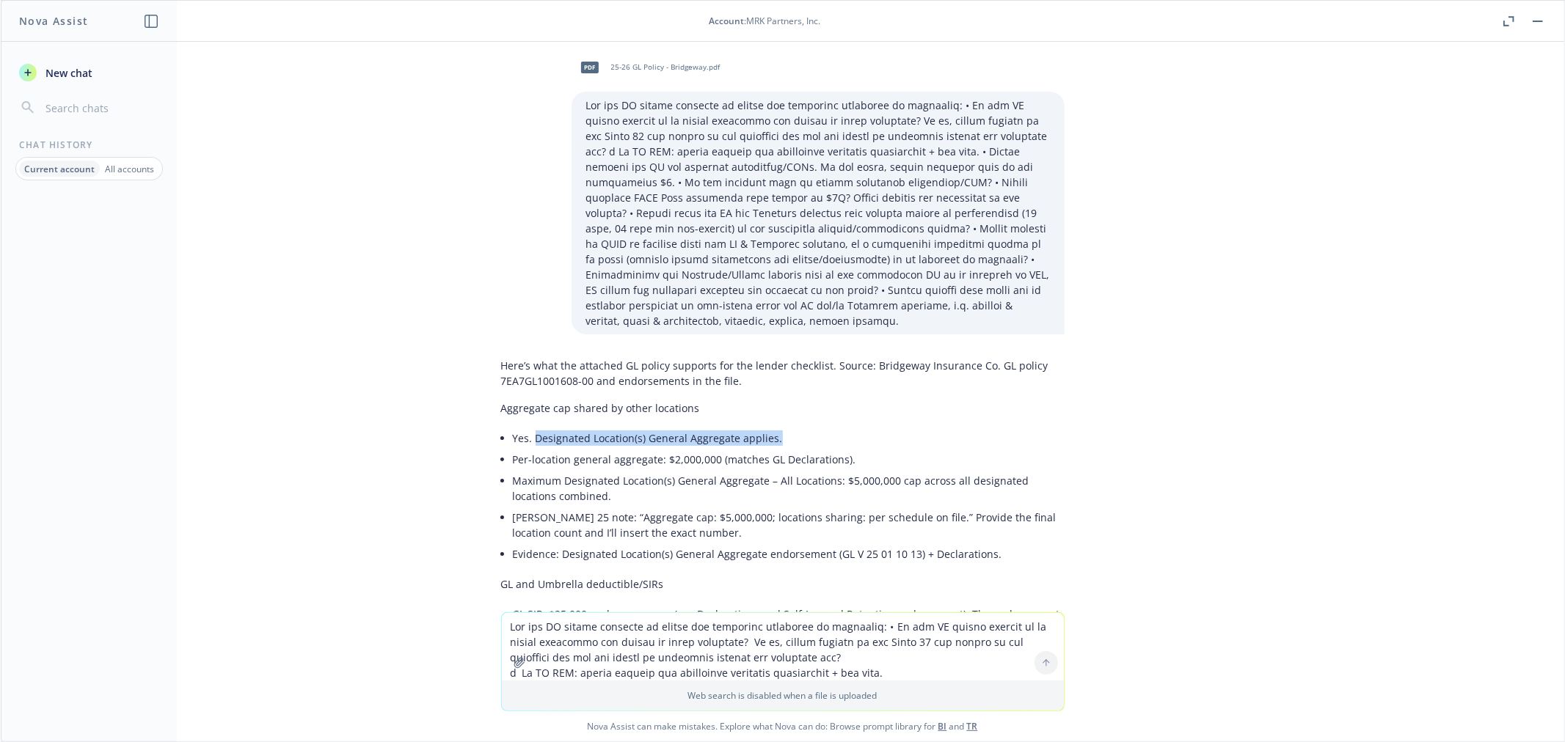
drag, startPoint x: 764, startPoint y: 277, endPoint x: 525, endPoint y: 281, distance: 239.2
click at [525, 428] on li "Yes. Designated Location(s) General Aggregate applies." at bounding box center [789, 438] width 552 height 21
click at [693, 428] on li "Yes. Designated Location(s) General Aggregate applies." at bounding box center [789, 438] width 552 height 21
drag, startPoint x: 522, startPoint y: 279, endPoint x: 761, endPoint y: 279, distance: 238.4
click at [761, 428] on li "Yes. Designated Location(s) General Aggregate applies." at bounding box center [789, 438] width 552 height 21
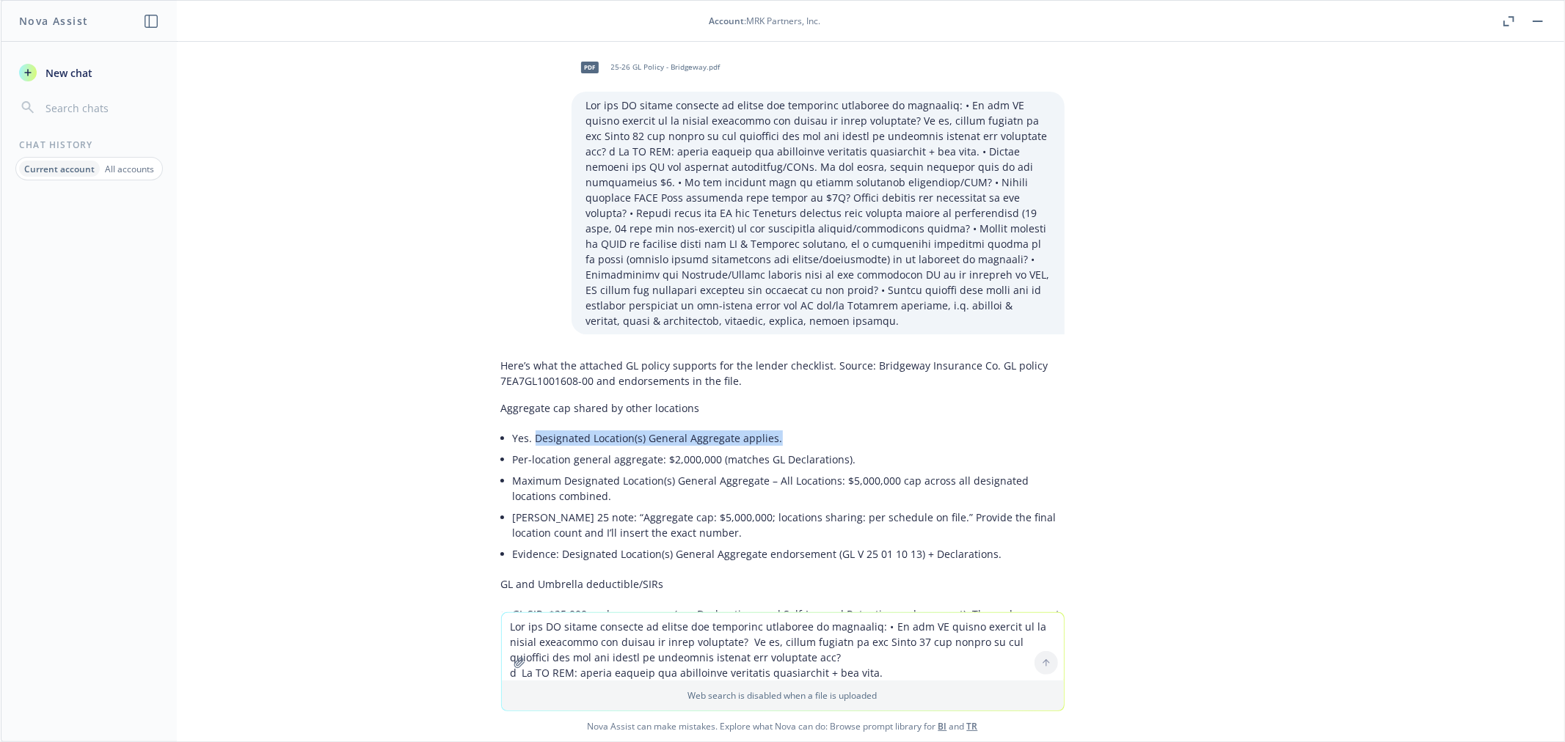
copy li "Designated Location(s) General Aggregate applies."
drag, startPoint x: 585, startPoint y: 357, endPoint x: 793, endPoint y: 351, distance: 208.4
click at [793, 507] on li "[PERSON_NAME] 25 note: “Aggregate cap: $5,000,000; locations sharing: per sched…" at bounding box center [789, 525] width 552 height 37
click at [628, 470] on li "Maximum Designated Location(s) General Aggregate – All Locations: $5,000,000 ca…" at bounding box center [789, 488] width 552 height 37
drag, startPoint x: 765, startPoint y: 325, endPoint x: 952, endPoint y: 328, distance: 187.1
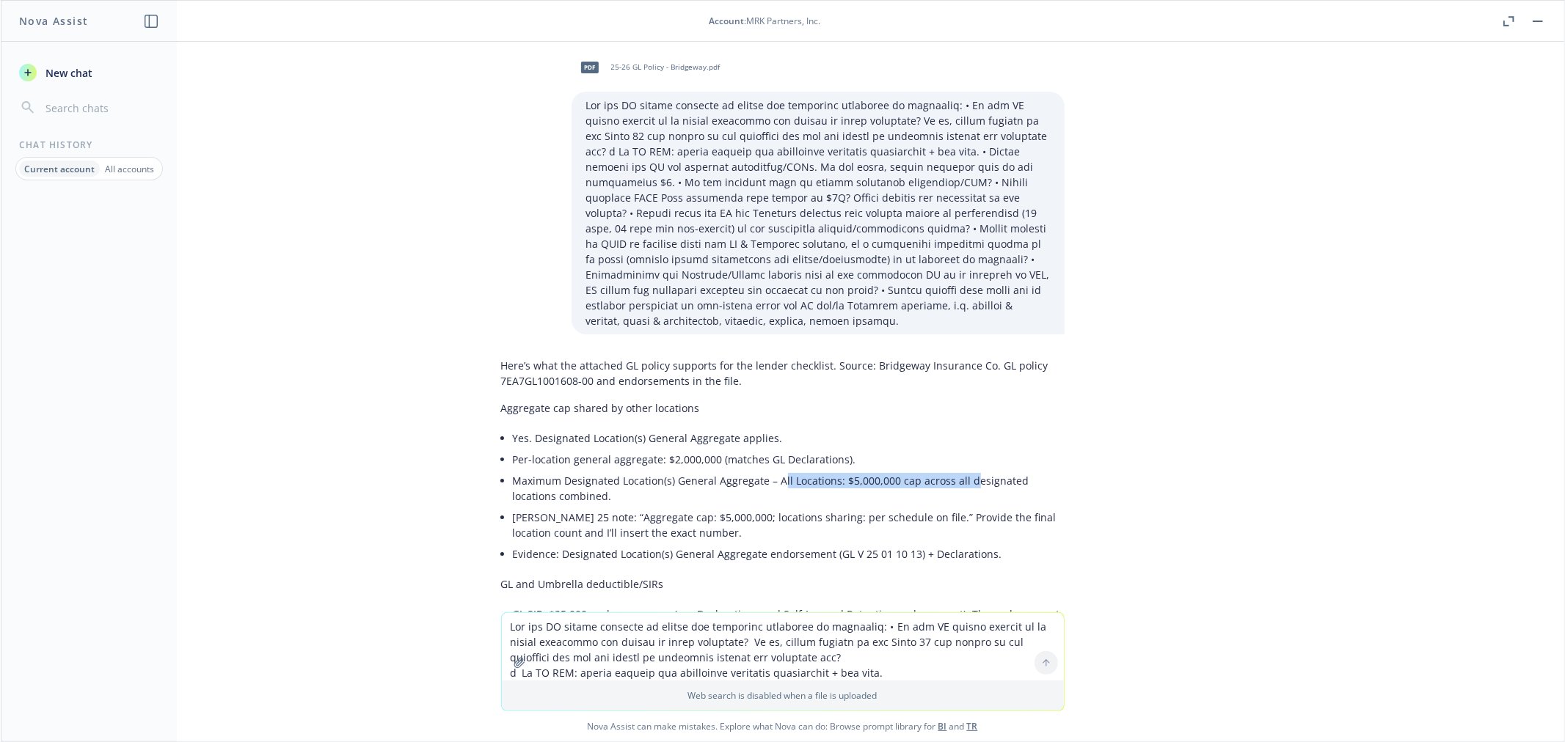
click at [952, 470] on li "Maximum Designated Location(s) General Aggregate – All Locations: $5,000,000 ca…" at bounding box center [789, 488] width 552 height 37
click at [827, 470] on li "Maximum Designated Location(s) General Aggregate – All Locations: $5,000,000 ca…" at bounding box center [789, 488] width 552 height 37
drag, startPoint x: 760, startPoint y: 318, endPoint x: 759, endPoint y: 347, distance: 28.6
click at [759, 470] on li "Maximum Designated Location(s) General Aggregate – All Locations: $5,000,000 ca…" at bounding box center [789, 488] width 552 height 37
copy li "All Locations: $5,000,000 cap across all designated locations combined."
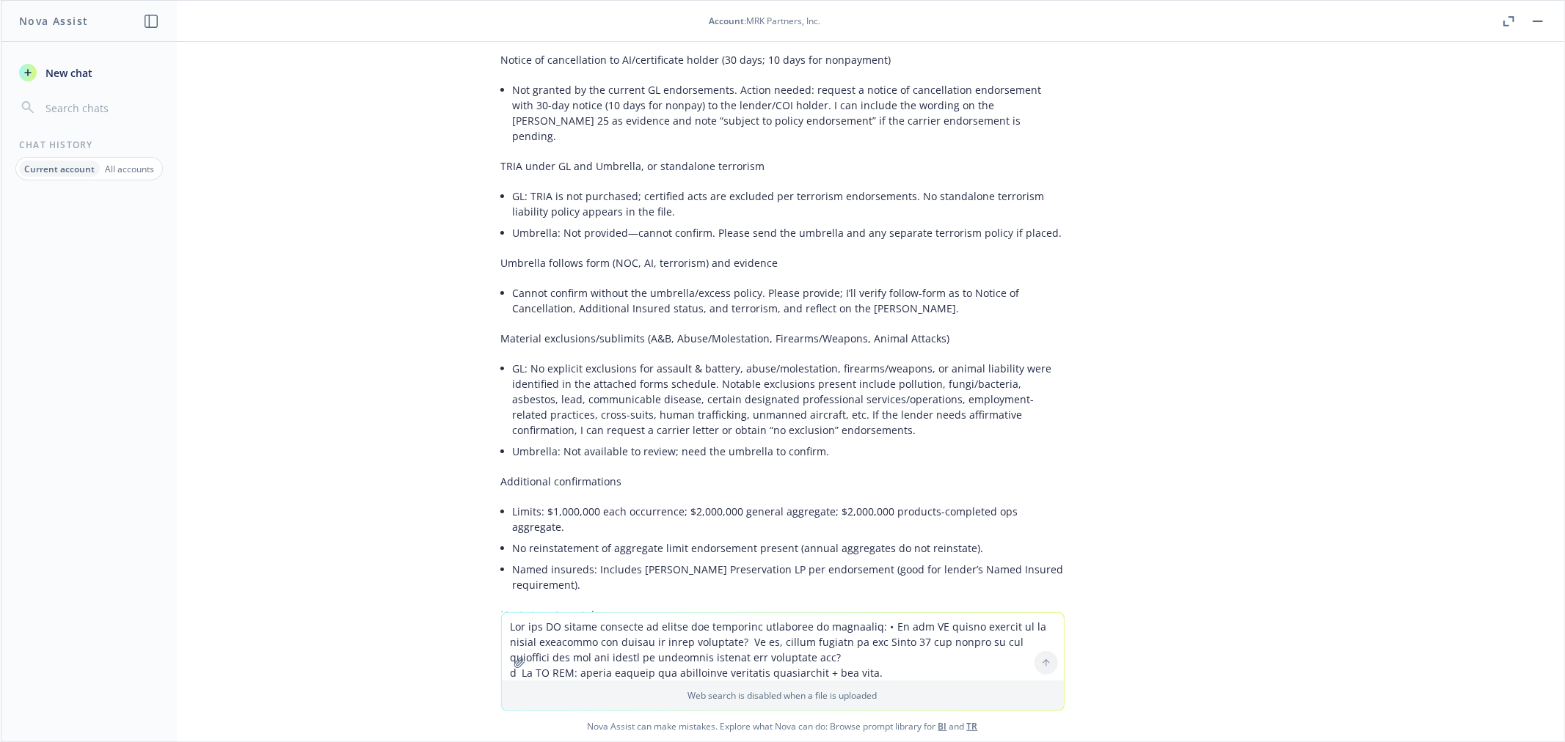
scroll to position [7008, 0]
